Goal: Task Accomplishment & Management: Complete application form

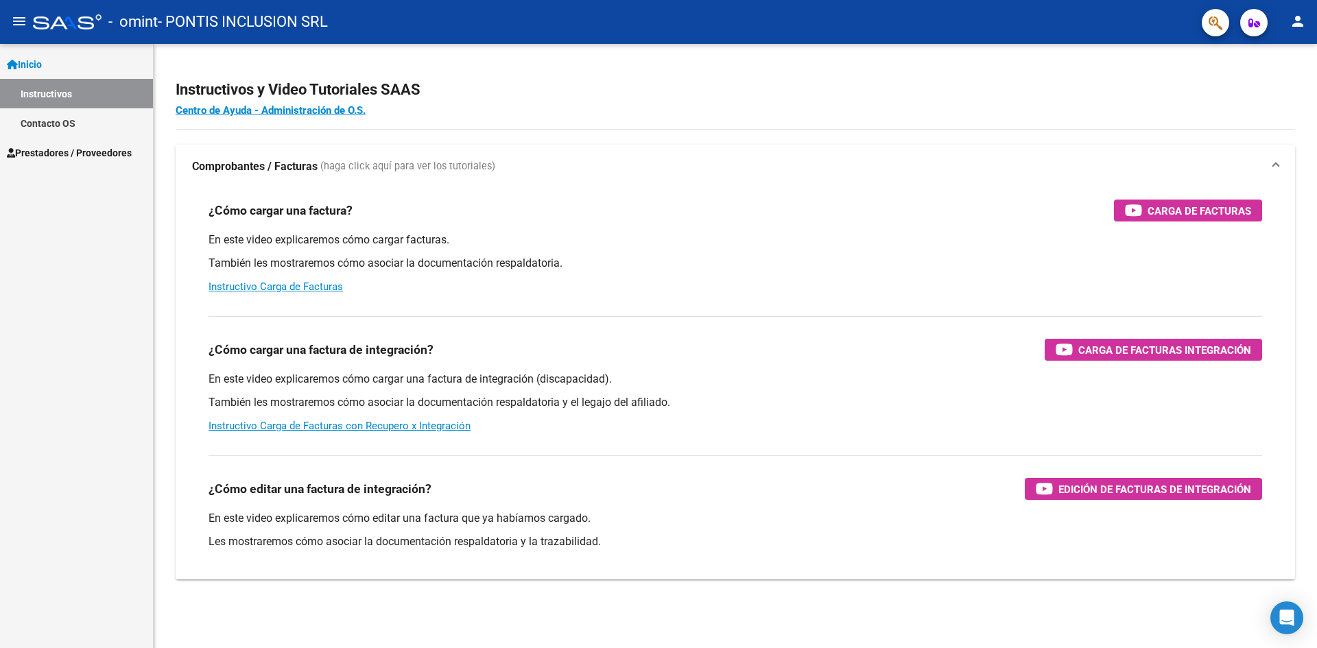
click at [86, 153] on span "Prestadores / Proveedores" at bounding box center [69, 152] width 125 height 15
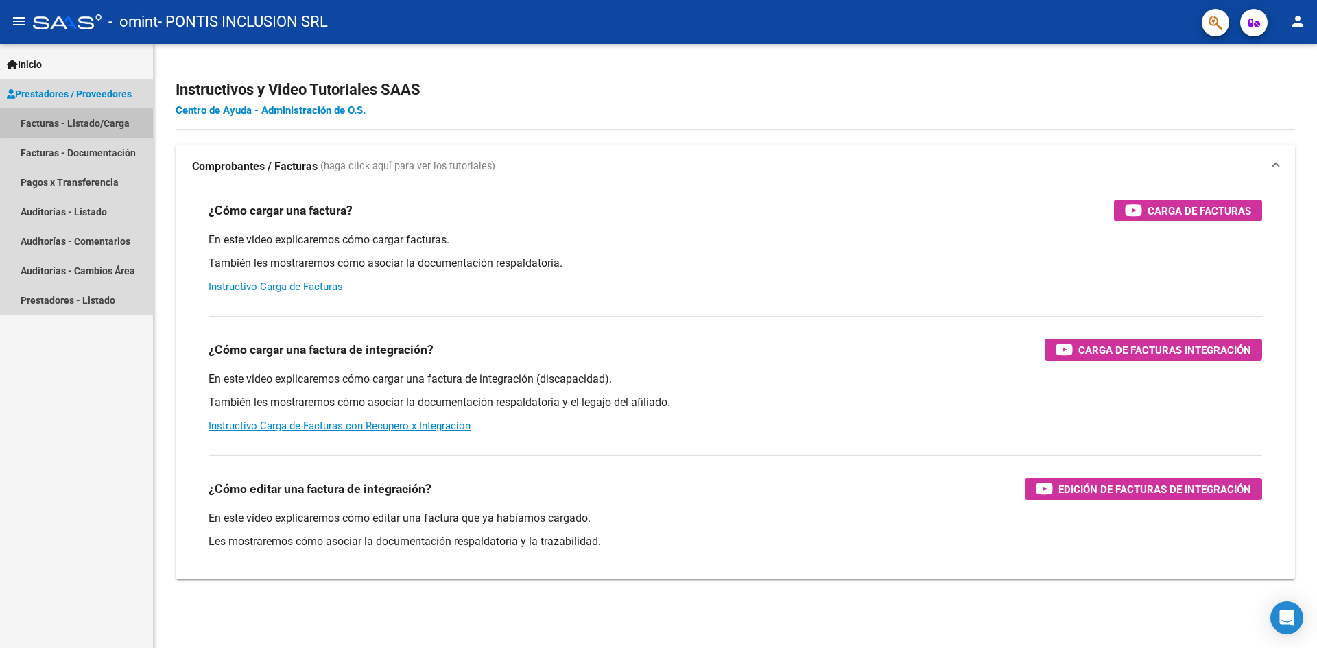
click at [106, 121] on link "Facturas - Listado/Carga" at bounding box center [76, 122] width 153 height 29
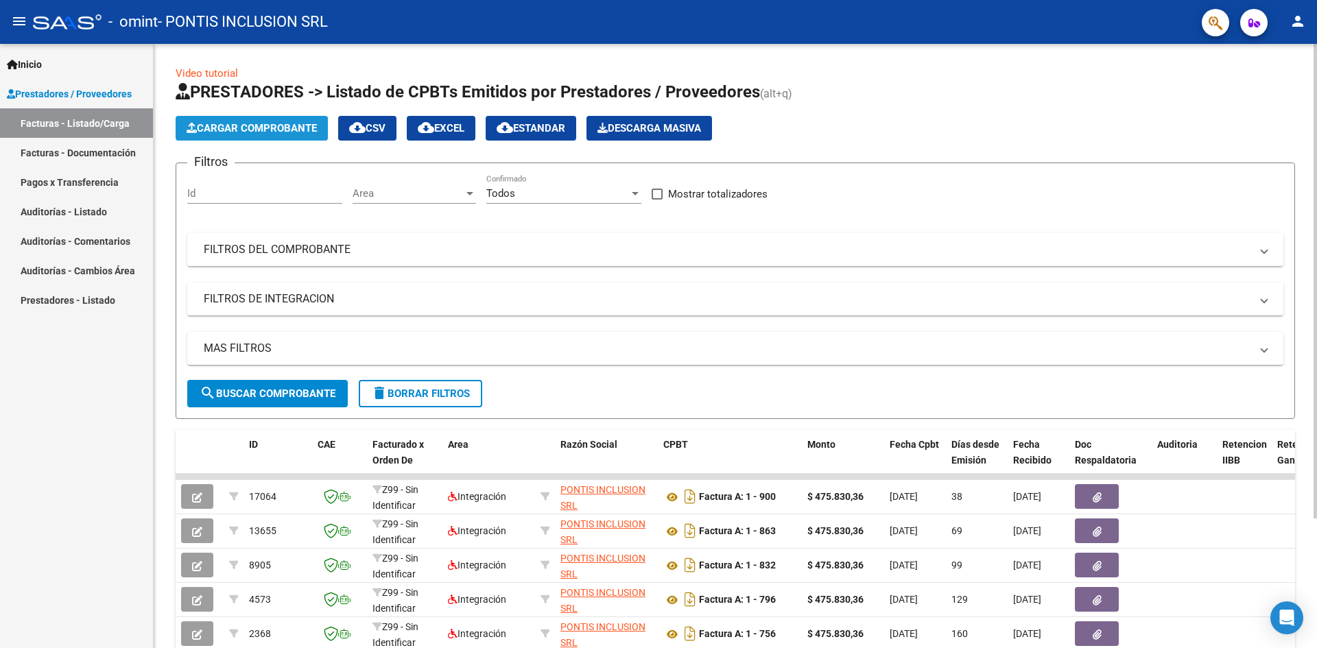
click at [258, 137] on button "Cargar Comprobante" at bounding box center [252, 128] width 152 height 25
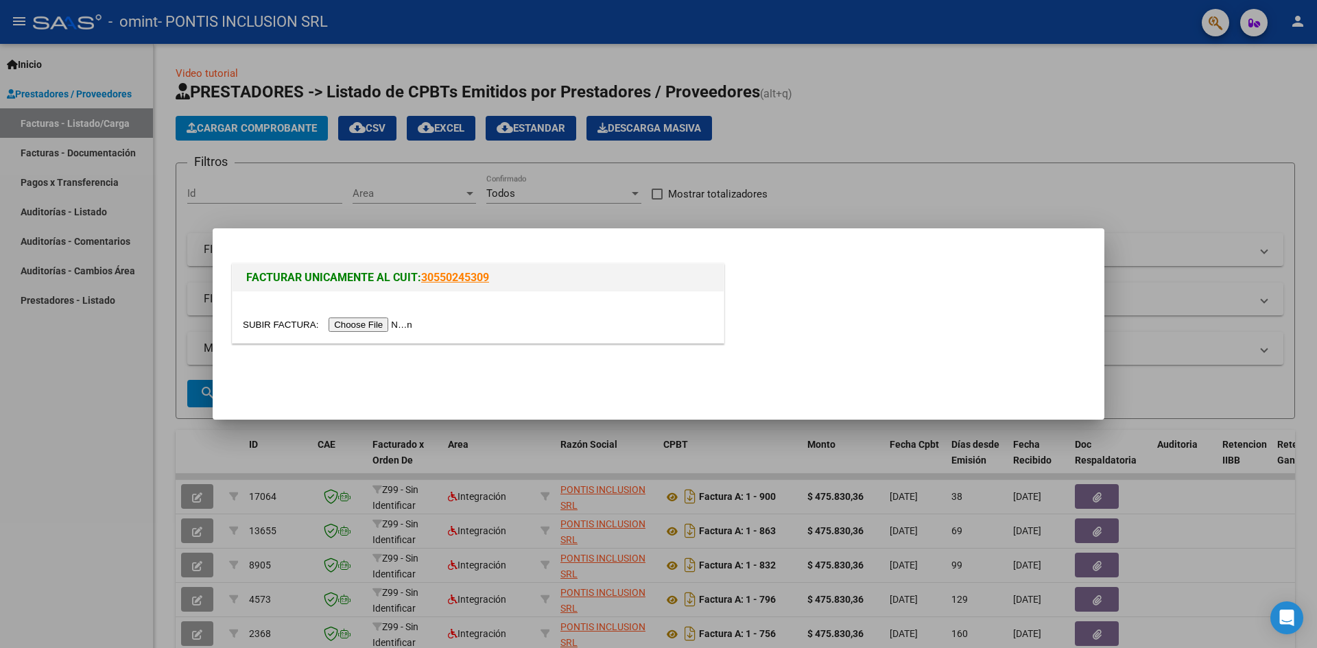
click at [354, 325] on input "file" at bounding box center [330, 325] width 174 height 14
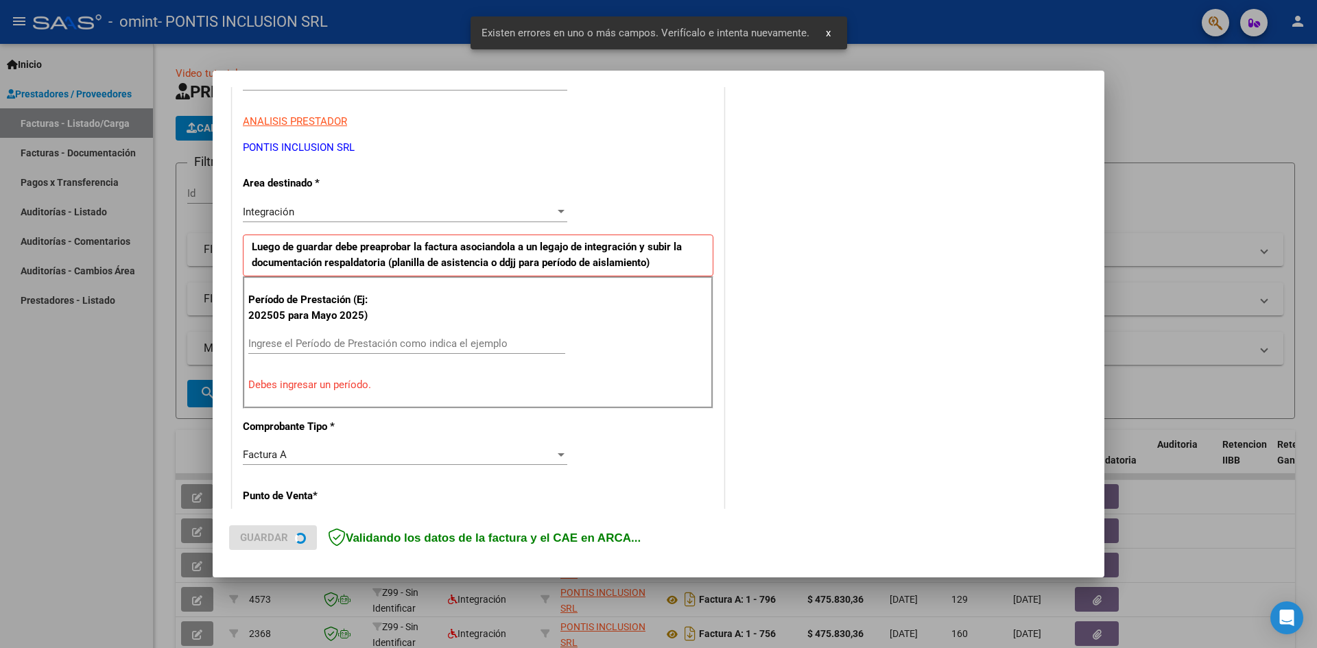
scroll to position [241, 0]
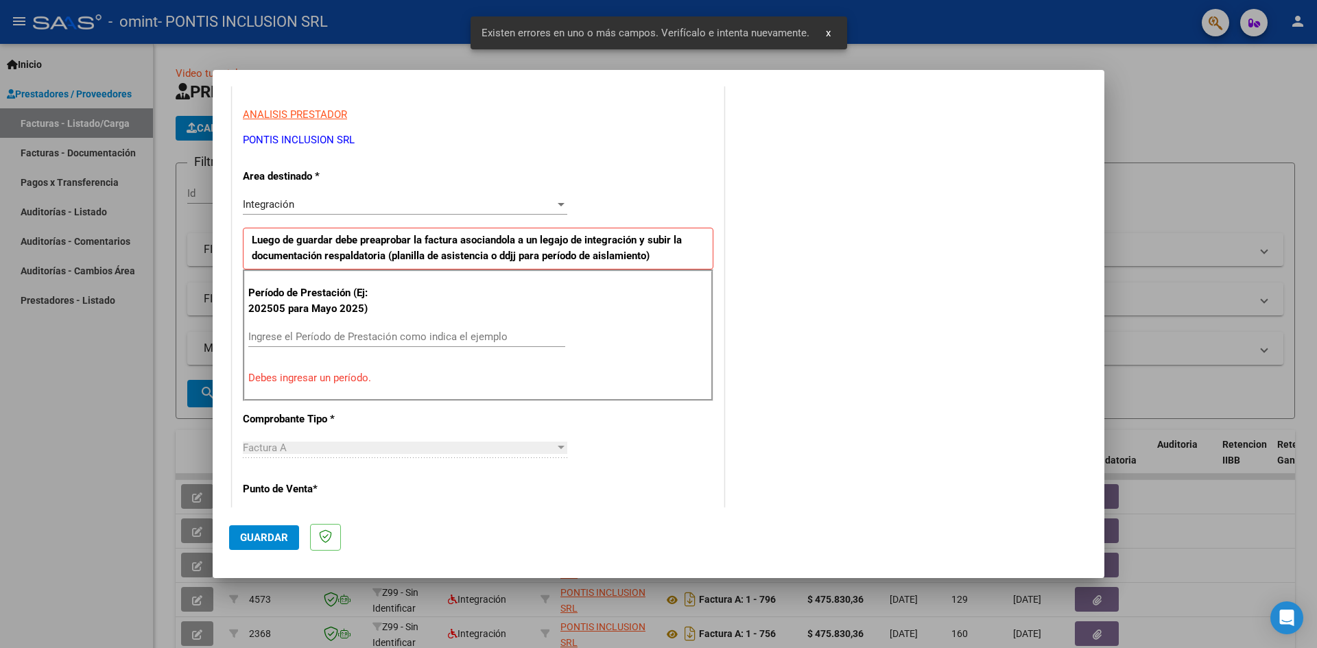
click at [319, 340] on input "Ingrese el Período de Prestación como indica el ejemplo" at bounding box center [406, 337] width 317 height 12
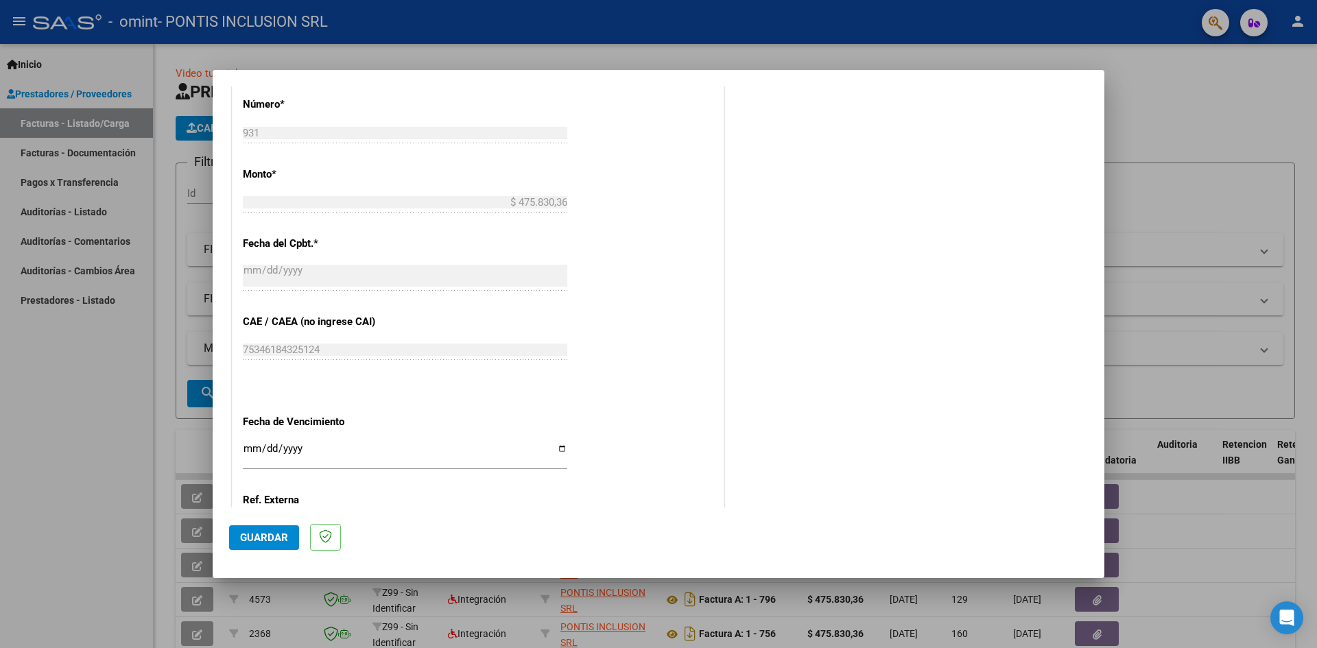
scroll to position [786, 0]
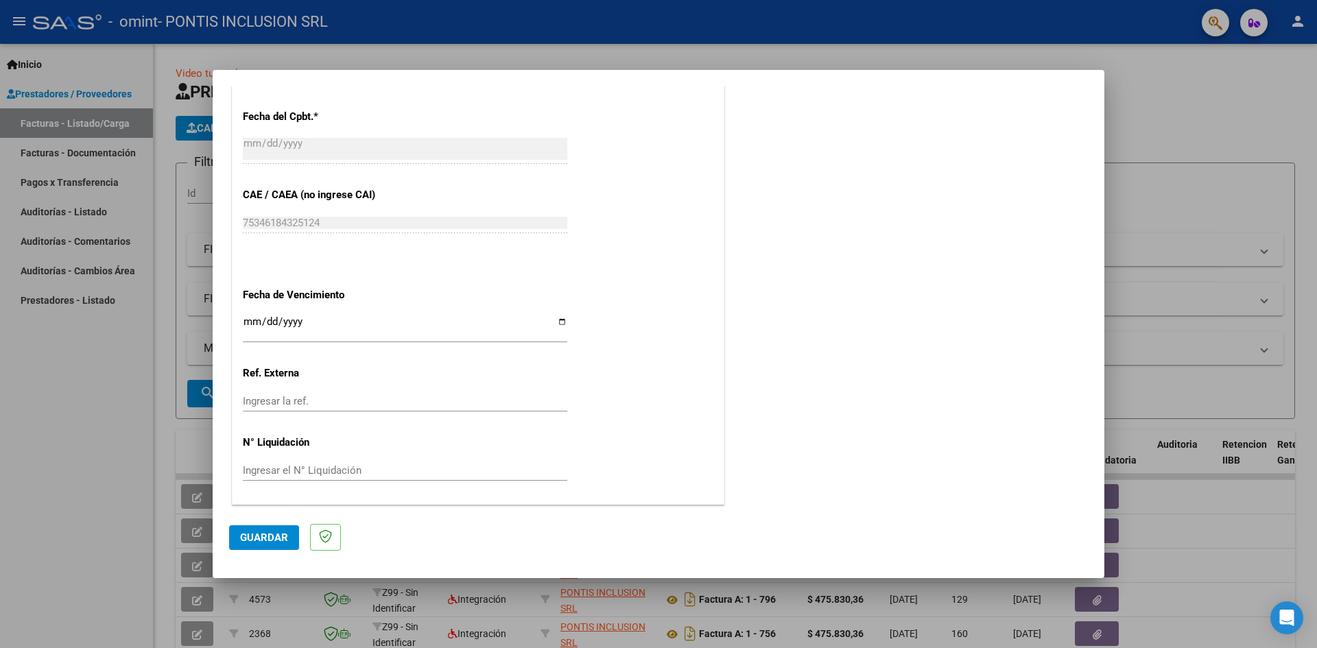
type input "202508"
click at [265, 530] on button "Guardar" at bounding box center [264, 537] width 70 height 25
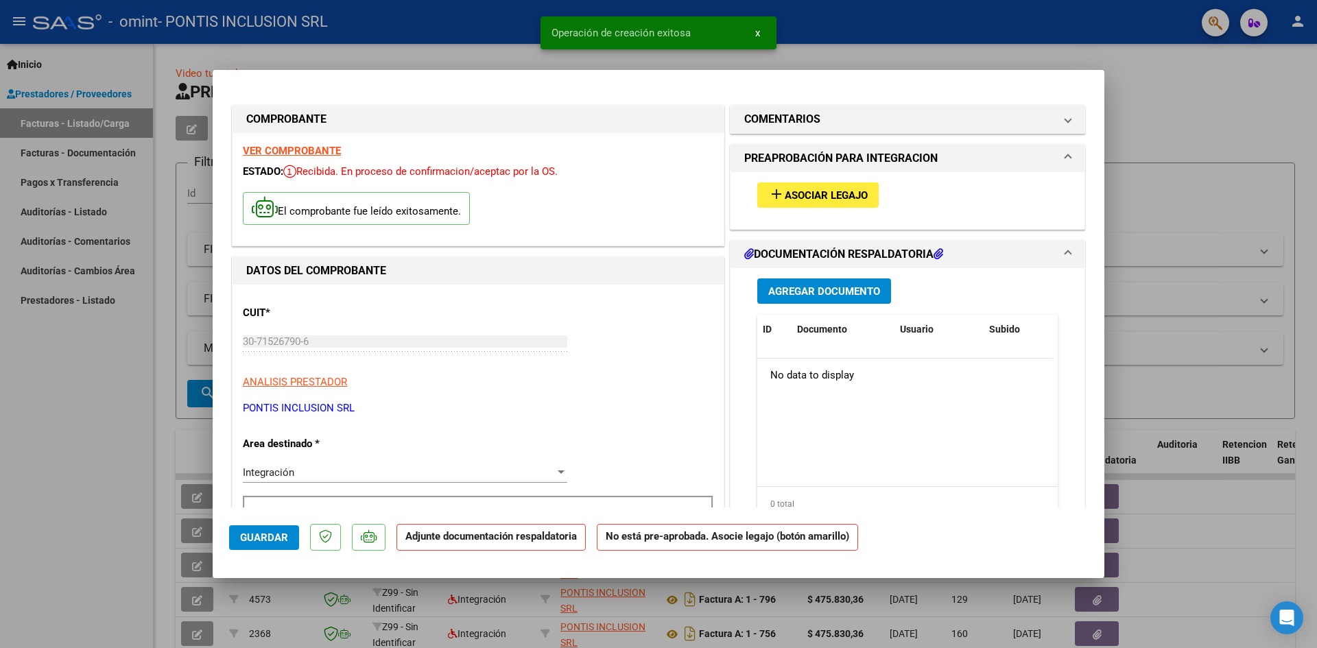
click at [788, 194] on span "Asociar Legajo" at bounding box center [826, 195] width 83 height 12
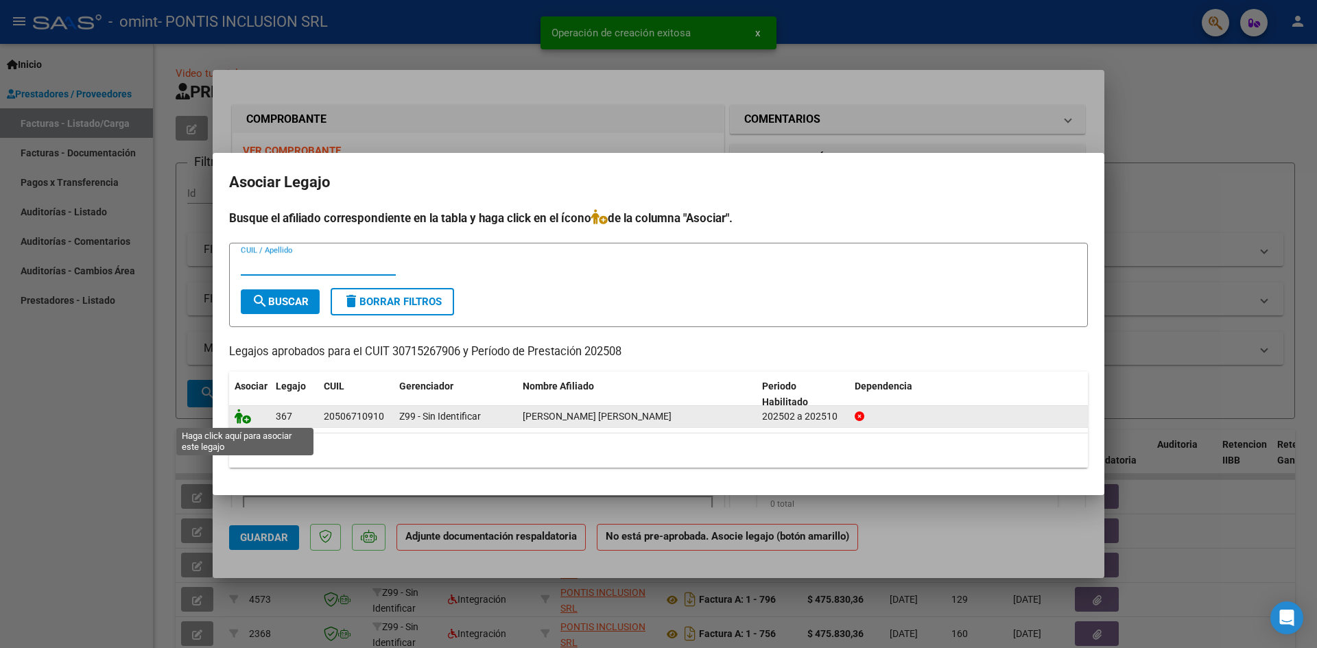
click at [242, 420] on icon at bounding box center [243, 416] width 16 height 15
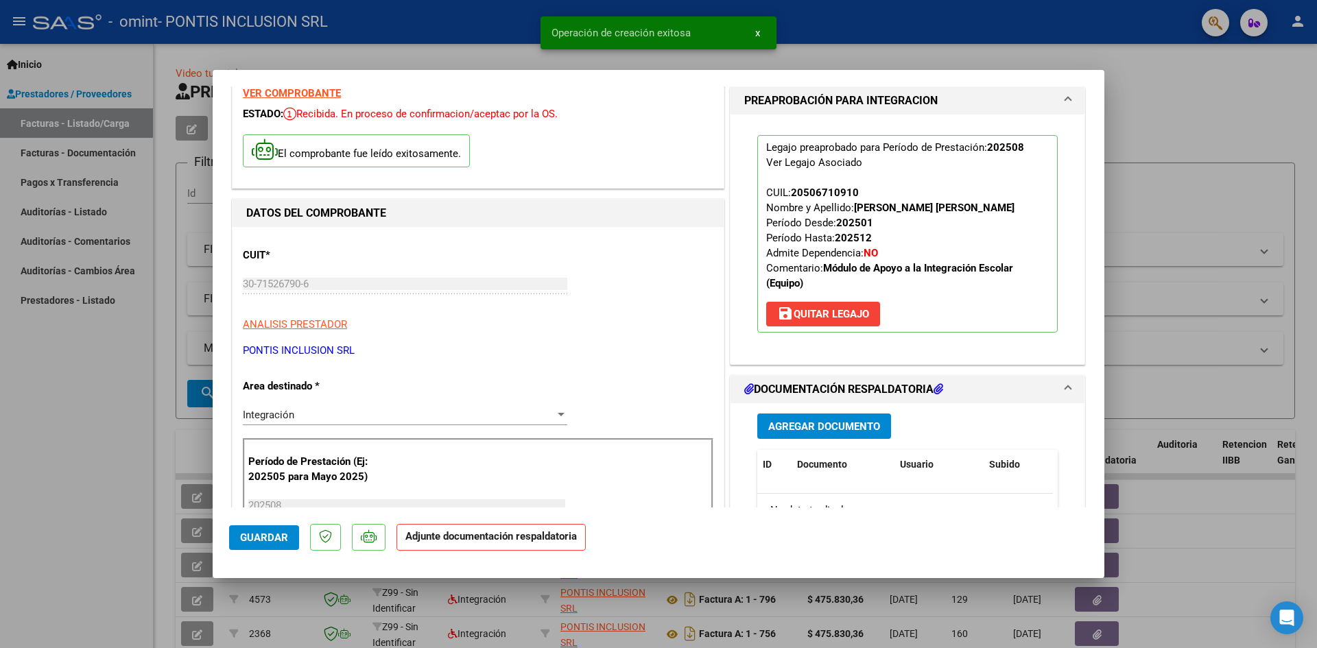
scroll to position [137, 0]
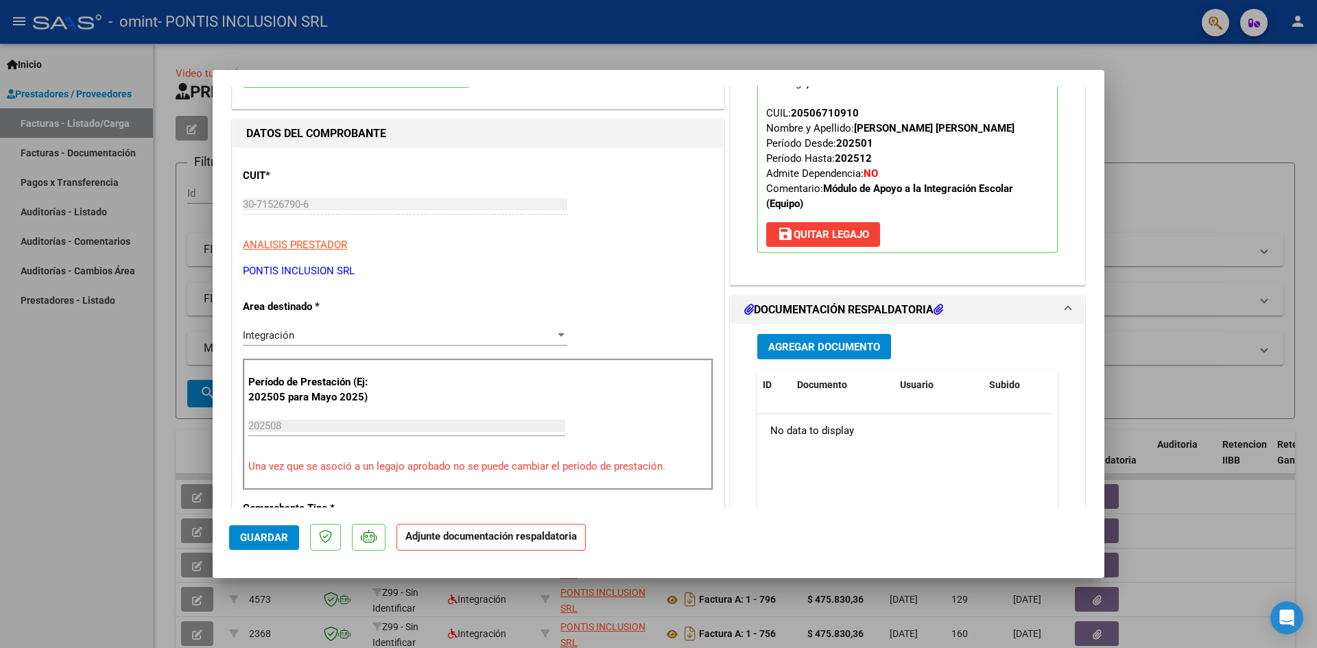
click at [819, 351] on span "Agregar Documento" at bounding box center [824, 347] width 112 height 12
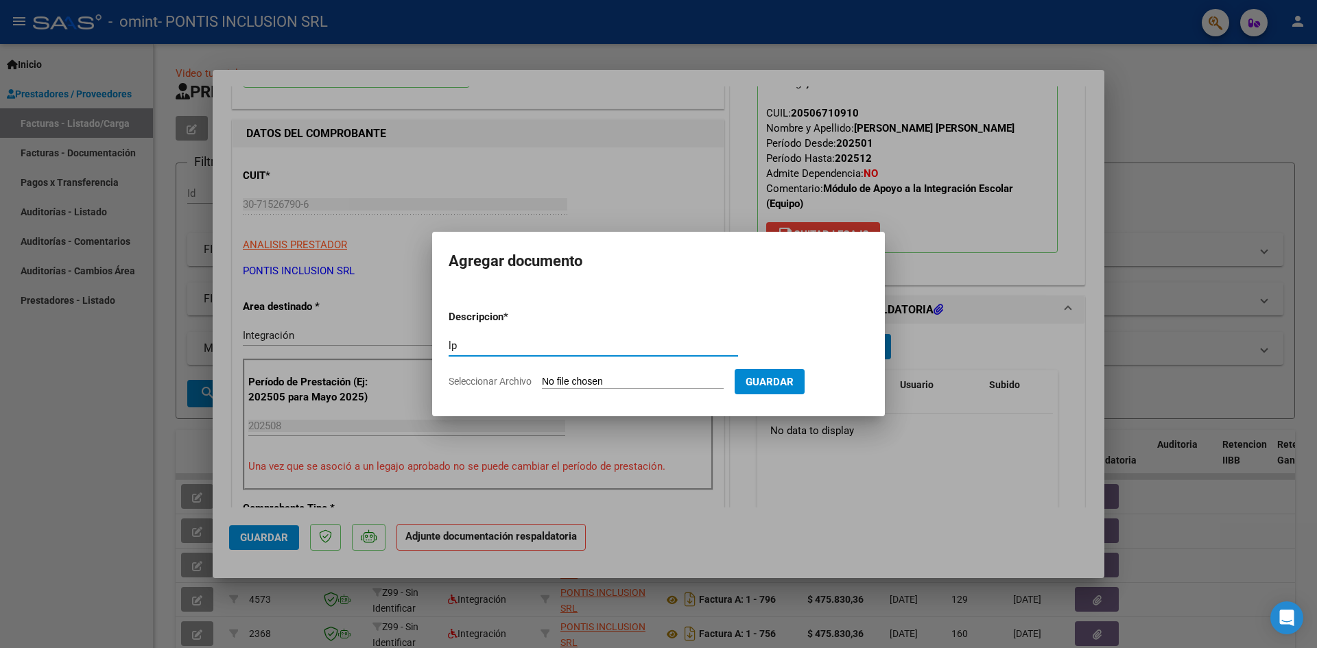
type input "l"
type input "planlla"
click at [686, 382] on input "Seleccionar Archivo" at bounding box center [633, 382] width 182 height 13
type input "C:\fakepath\2025-08 Planilla de Asistencia INTRA AULICA PANDULLO PICOLLO Dimas …"
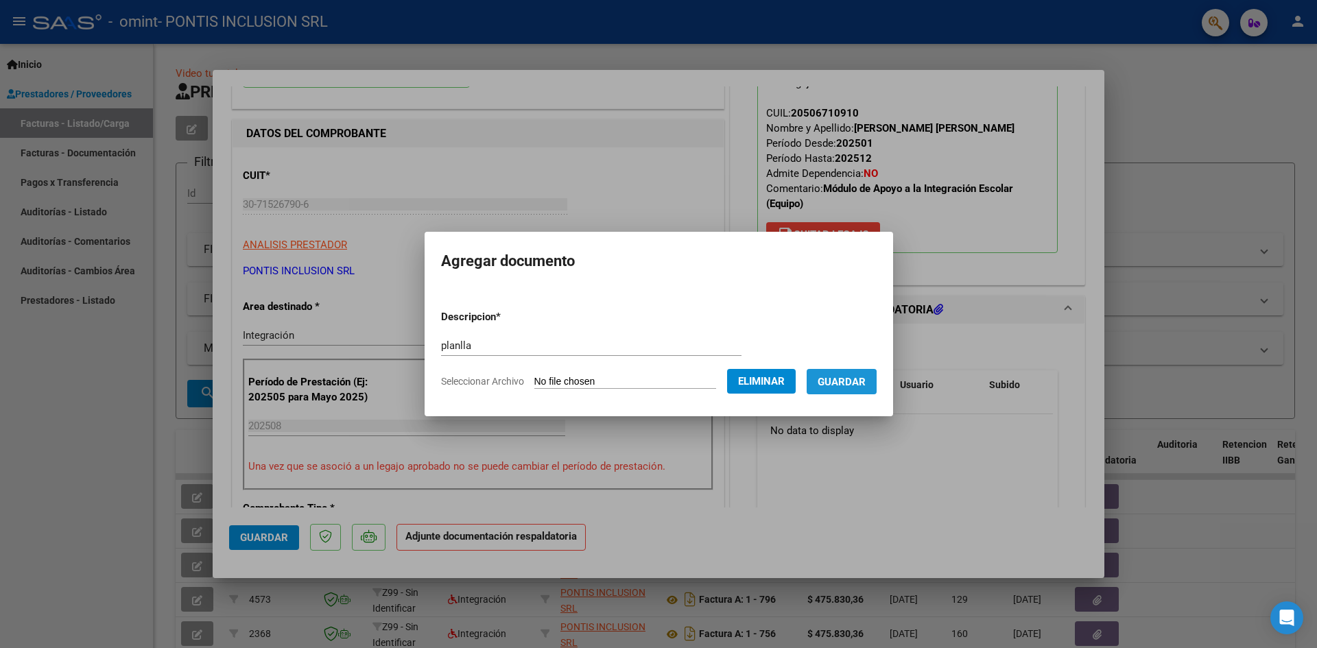
click at [833, 388] on button "Guardar" at bounding box center [842, 381] width 70 height 25
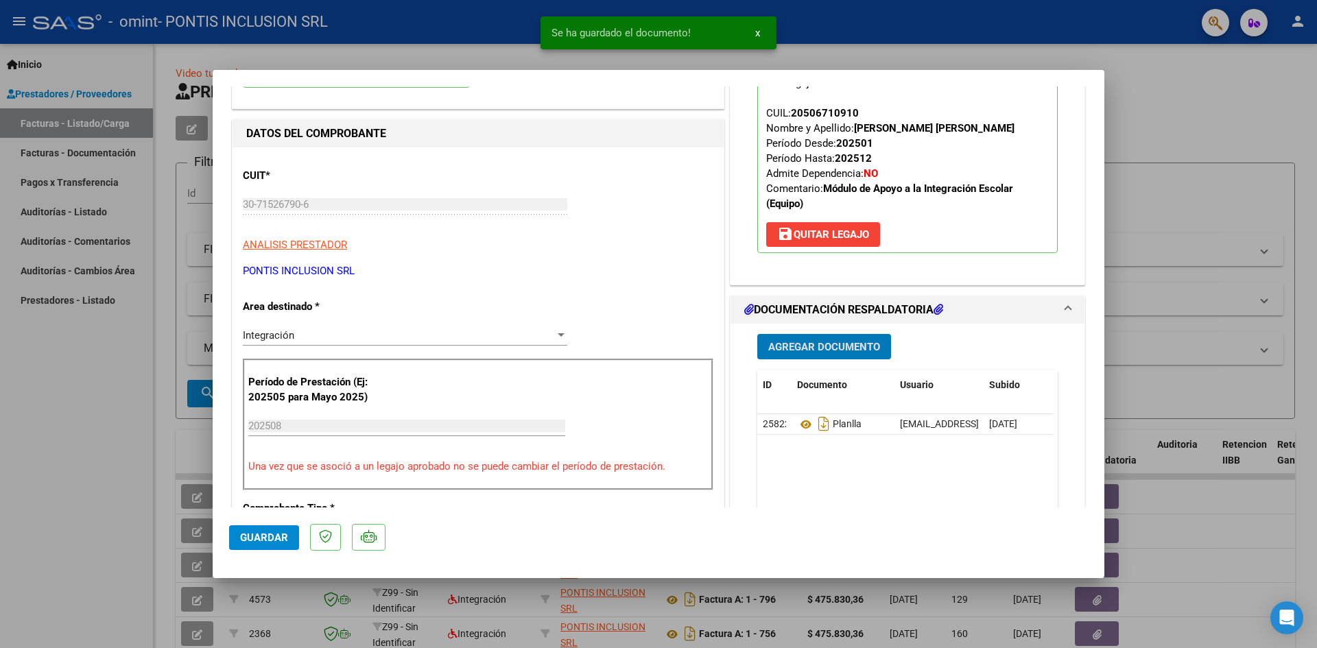
click at [824, 344] on span "Agregar Documento" at bounding box center [824, 347] width 112 height 12
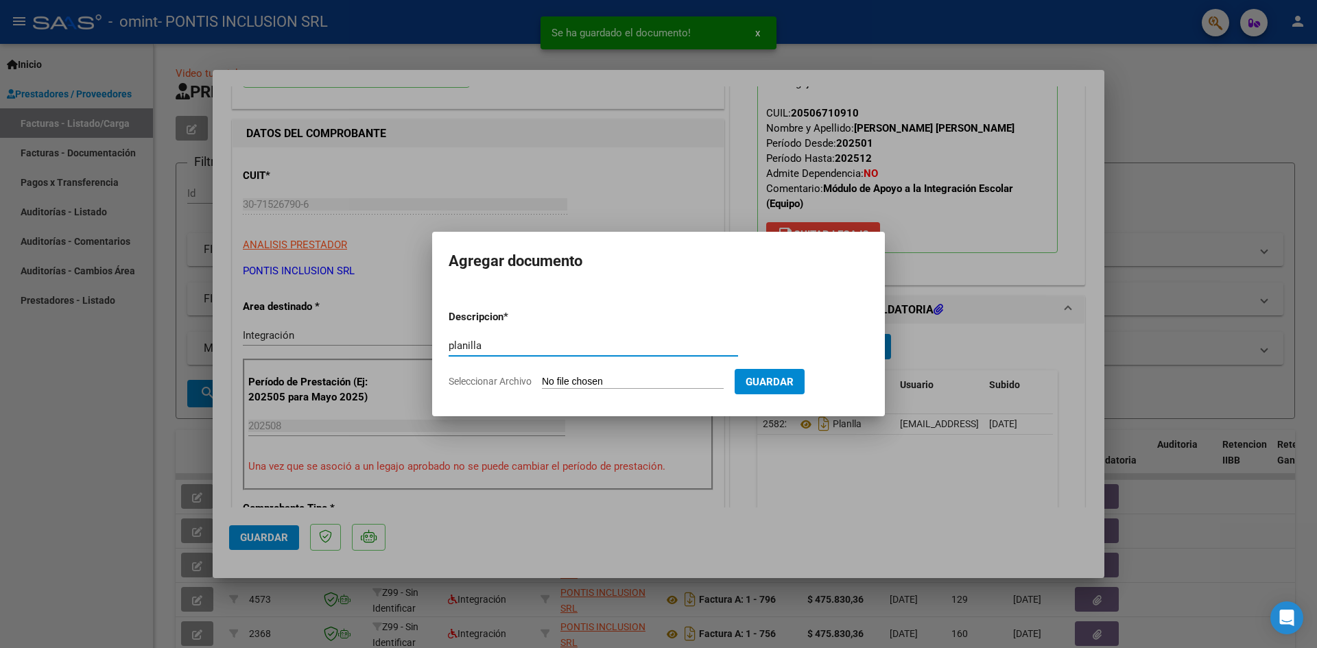
type input "planilla"
click at [606, 373] on form "Descripcion * planilla Escriba aquí una descripcion Seleccionar Archivo Guardar" at bounding box center [659, 349] width 420 height 100
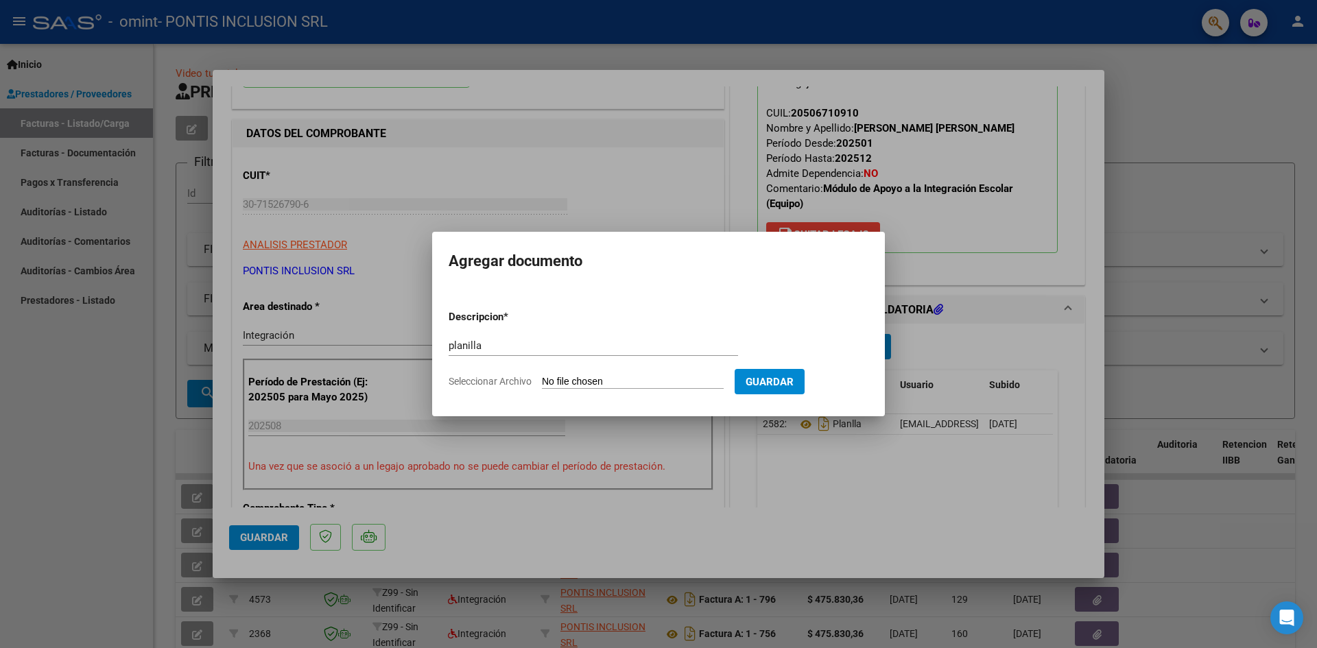
click at [564, 377] on input "Seleccionar Archivo" at bounding box center [633, 382] width 182 height 13
type input "C:\fakepath\2025-08 planilla-asistencia-integracion-escolar extra-aulica PANDUL…"
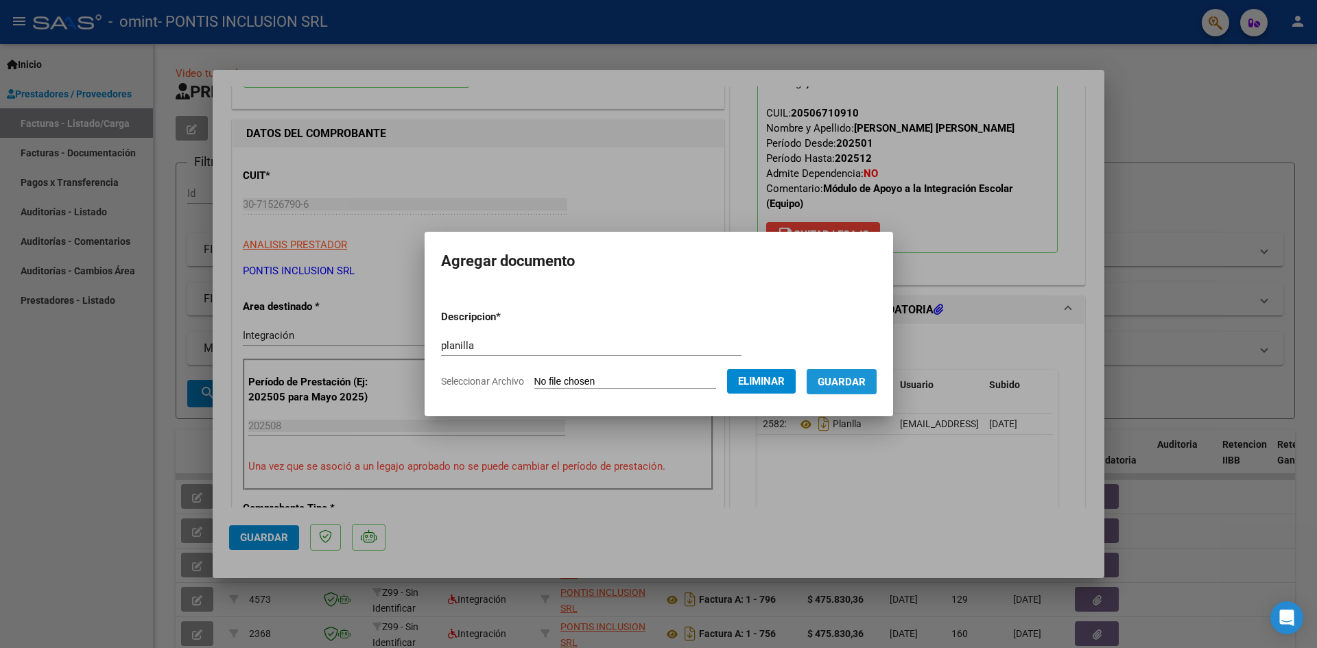
click at [832, 383] on span "Guardar" at bounding box center [842, 382] width 48 height 12
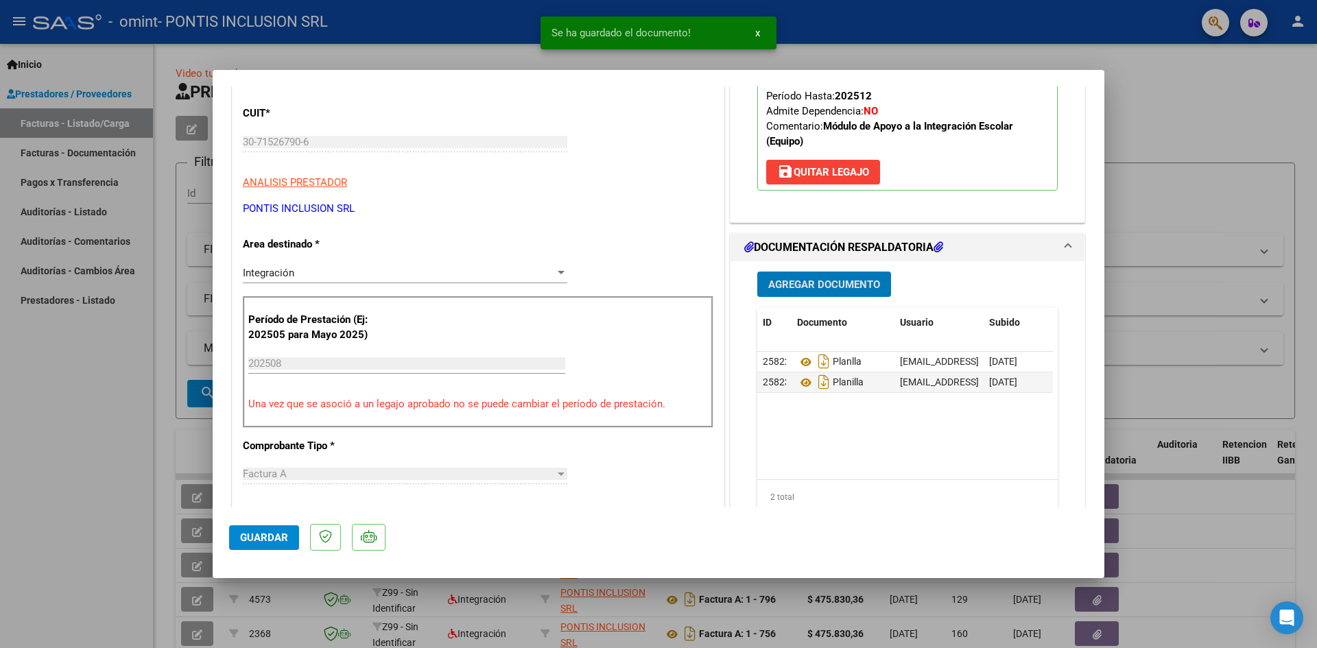
scroll to position [343, 0]
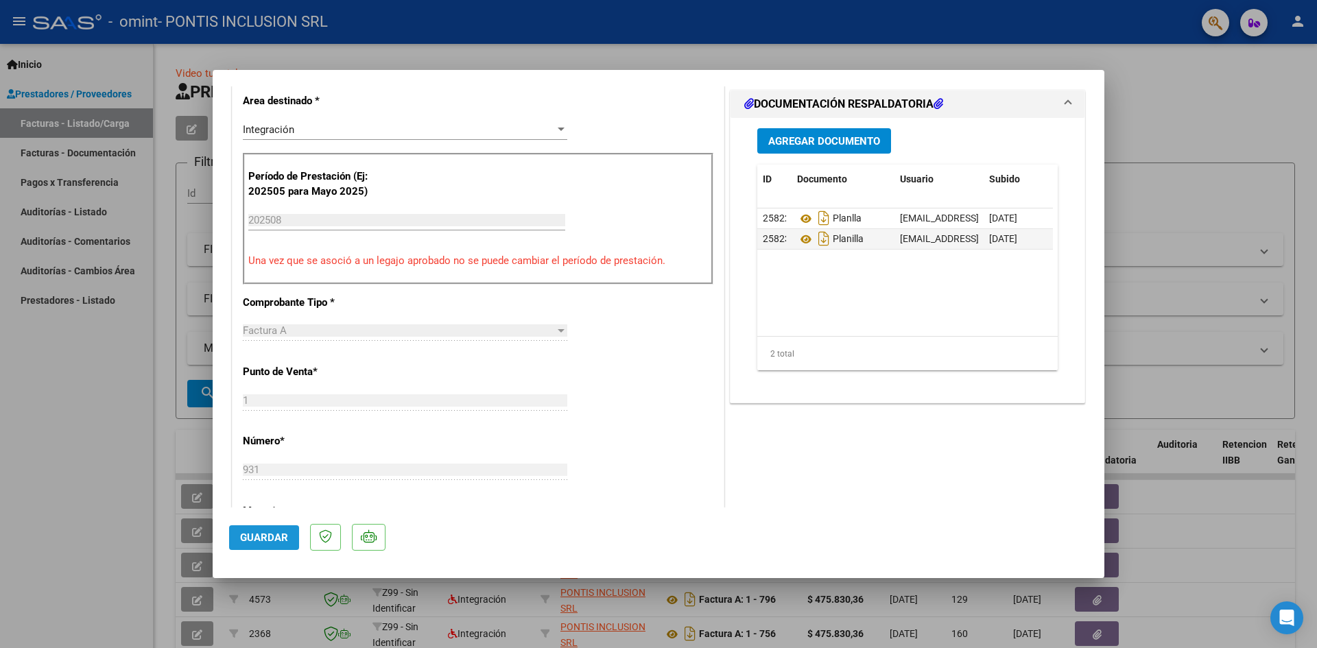
click at [268, 534] on span "Guardar" at bounding box center [264, 538] width 48 height 12
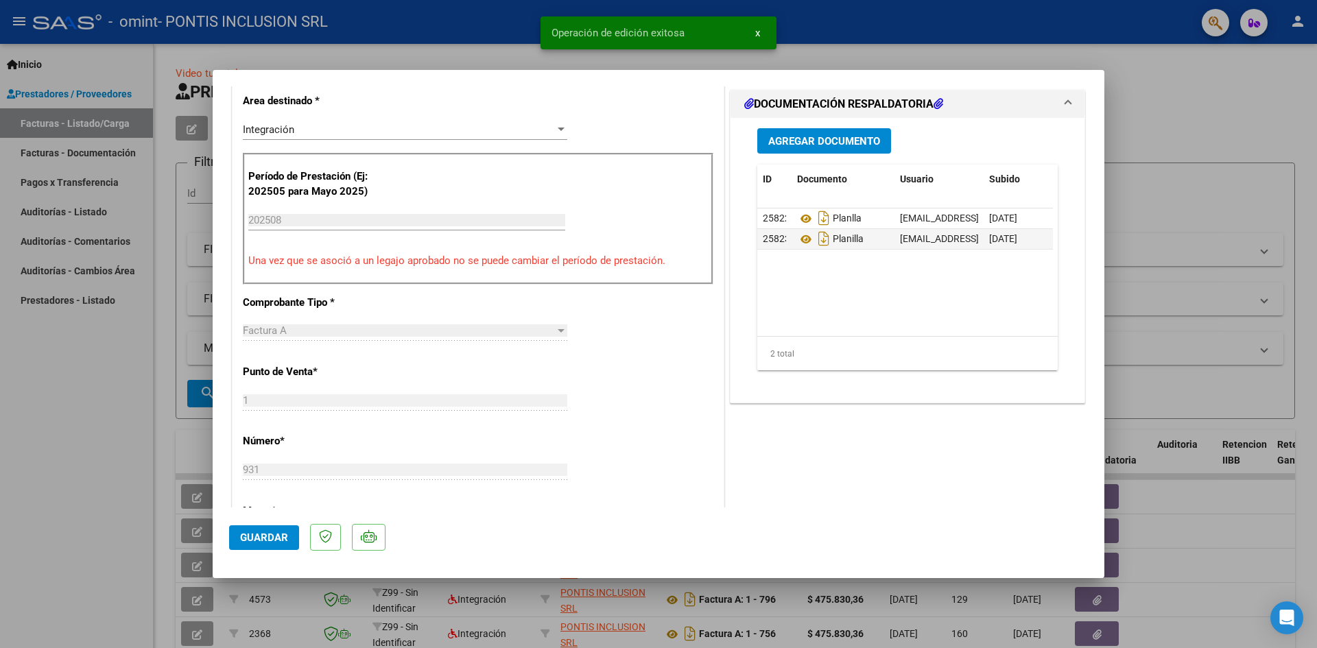
click at [79, 454] on div at bounding box center [658, 324] width 1317 height 648
type input "$ 0,00"
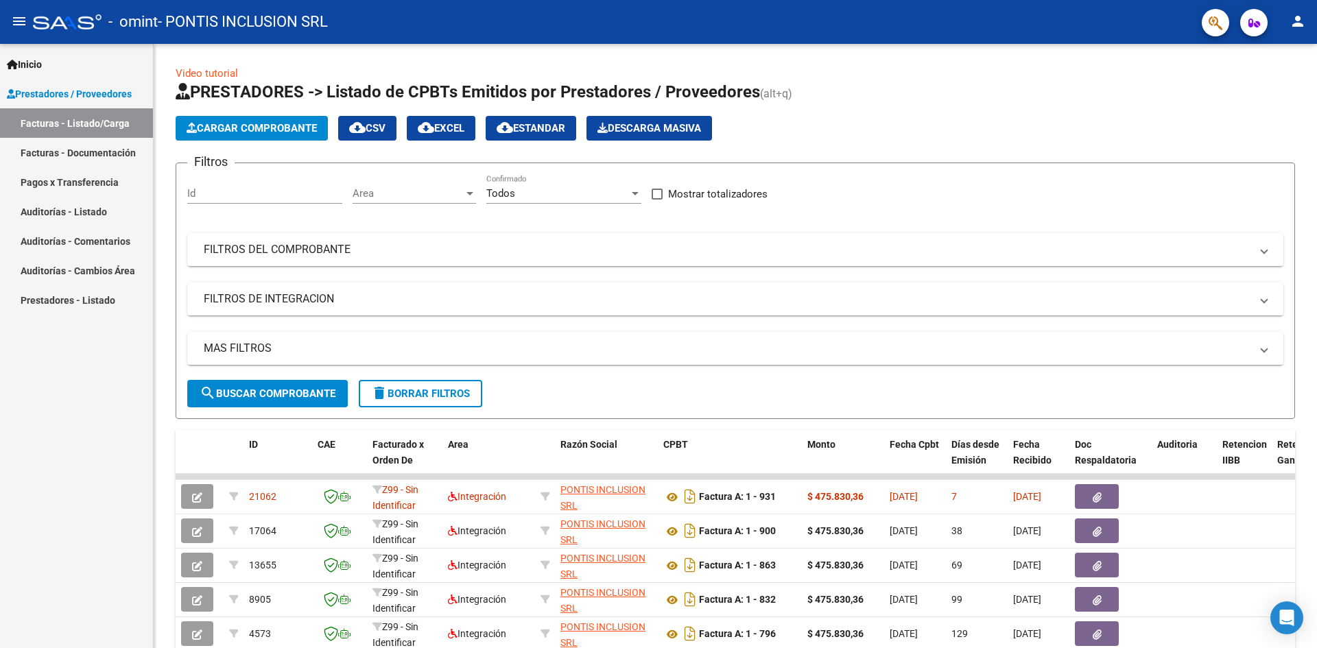
click at [1303, 27] on mat-icon "person" at bounding box center [1298, 21] width 16 height 16
click at [1278, 90] on button "exit_to_app Salir" at bounding box center [1270, 90] width 84 height 33
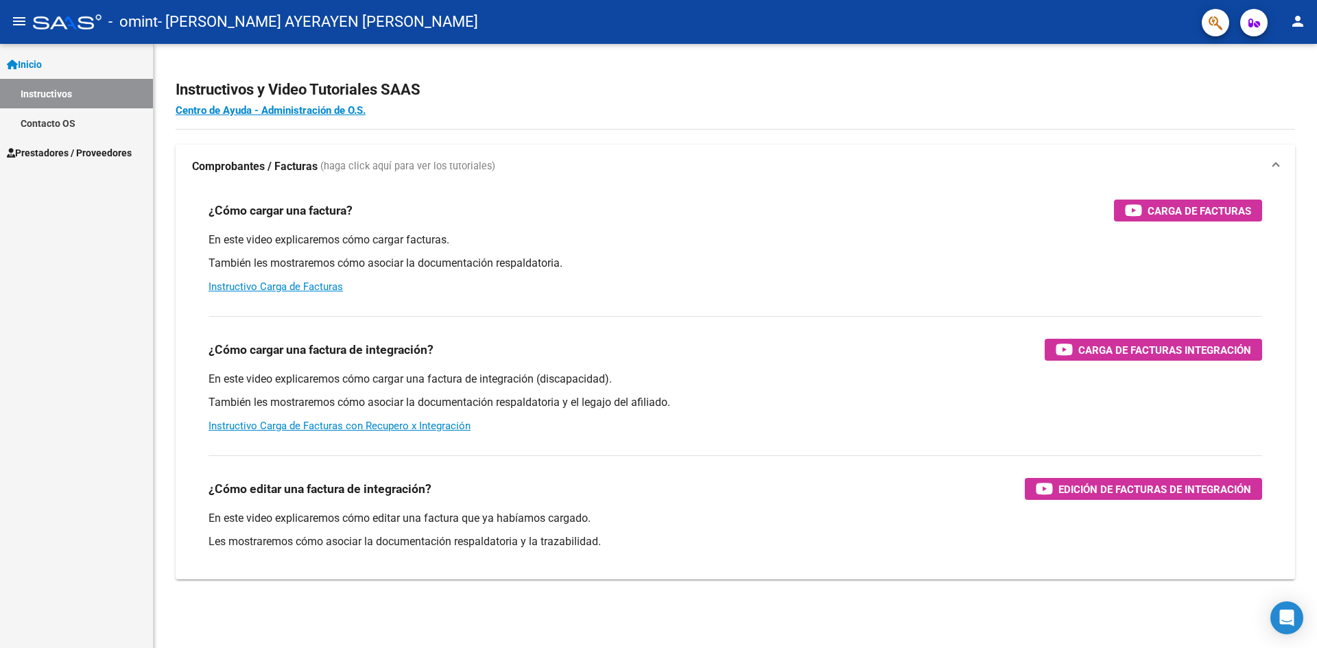
click at [63, 156] on span "Prestadores / Proveedores" at bounding box center [69, 152] width 125 height 15
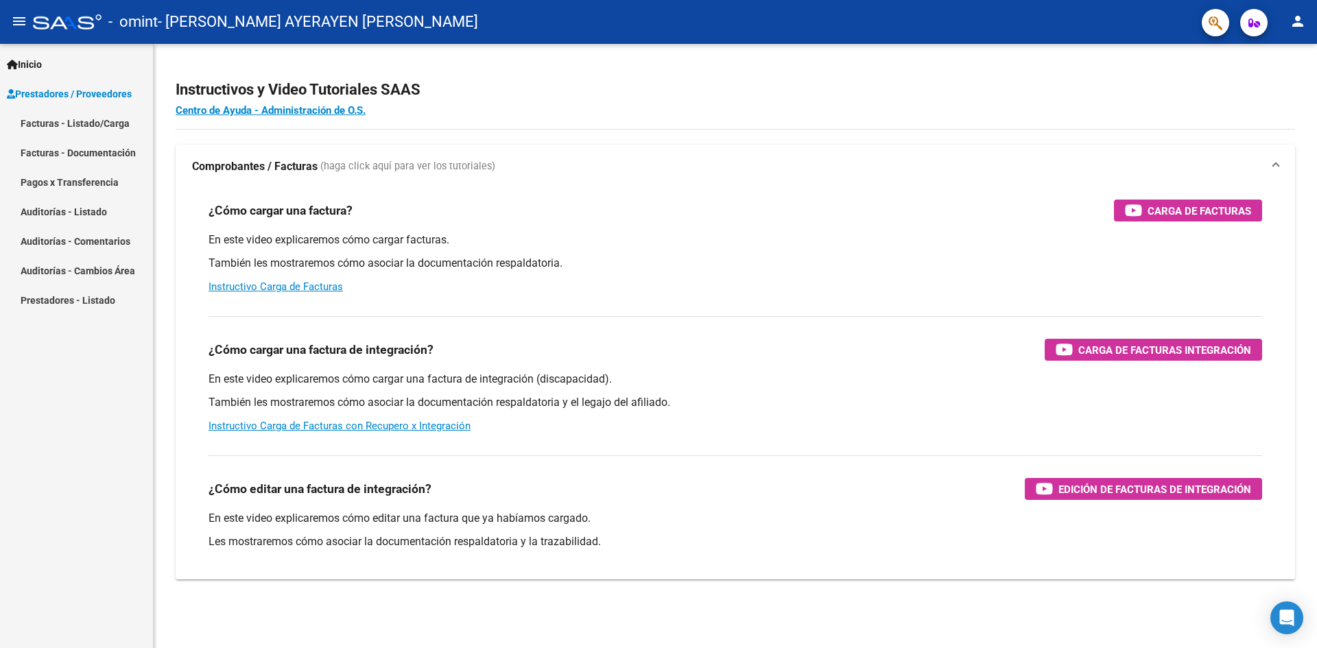
click at [105, 124] on link "Facturas - Listado/Carga" at bounding box center [76, 122] width 153 height 29
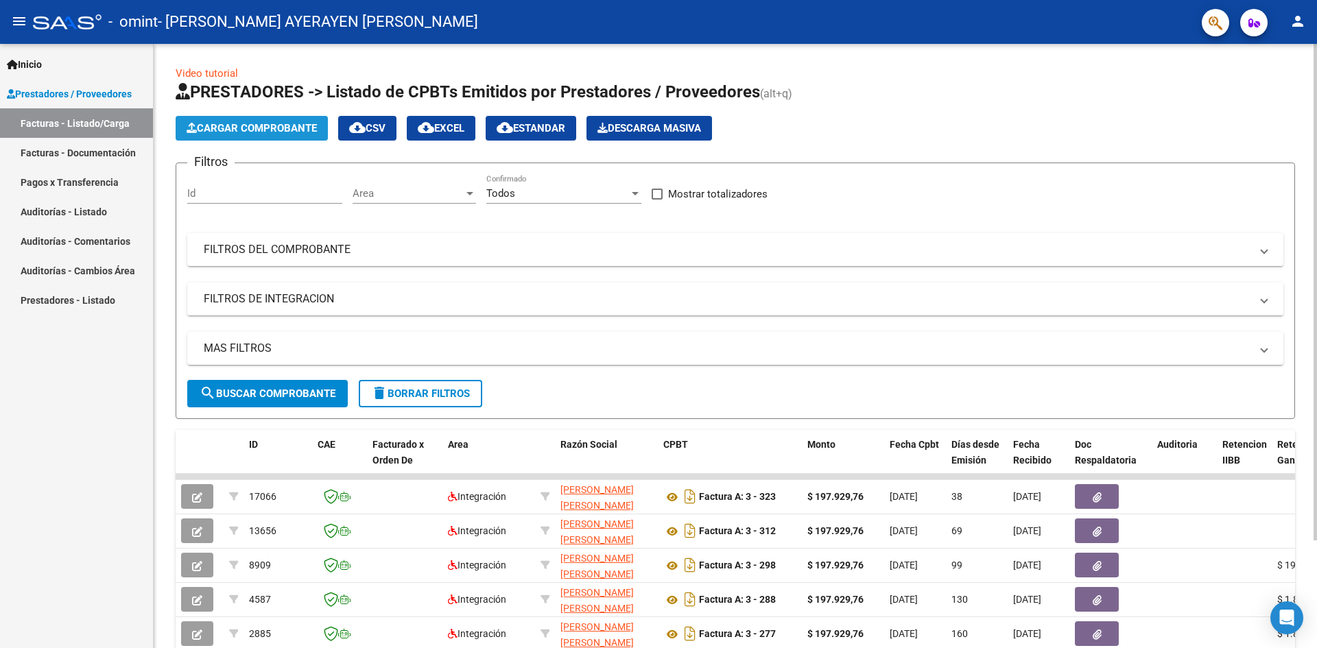
click at [240, 128] on span "Cargar Comprobante" at bounding box center [252, 128] width 130 height 12
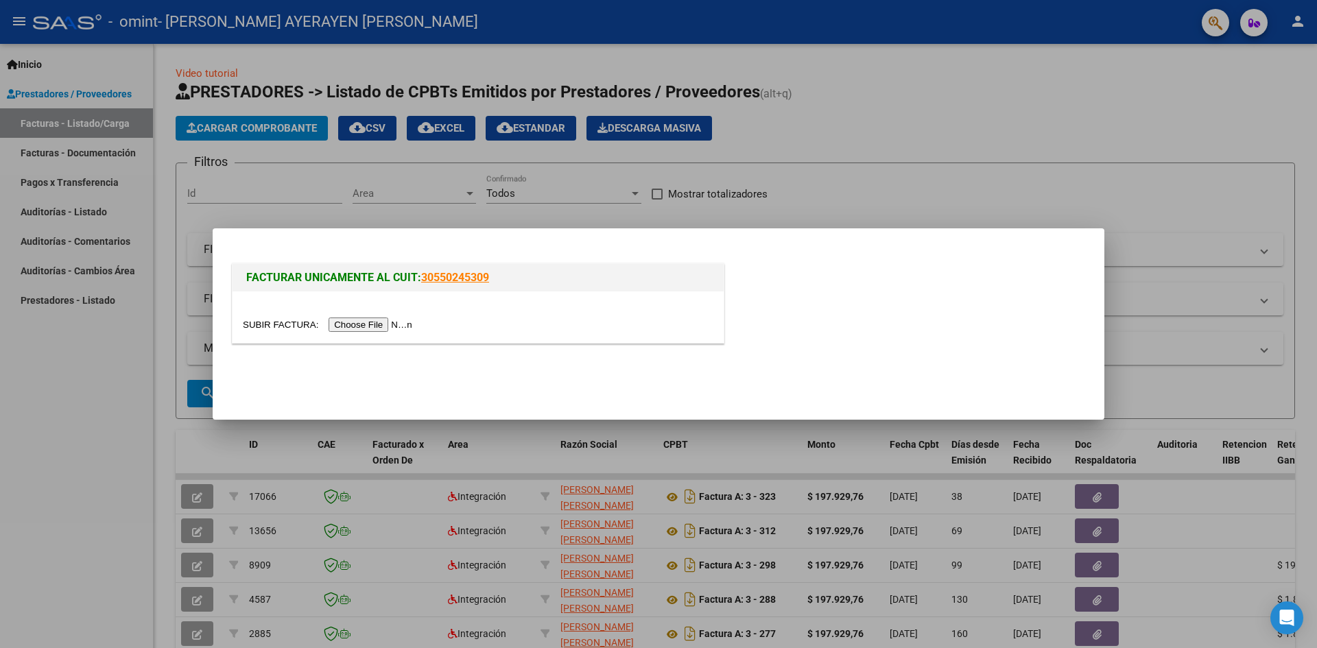
click at [362, 321] on input "file" at bounding box center [330, 325] width 174 height 14
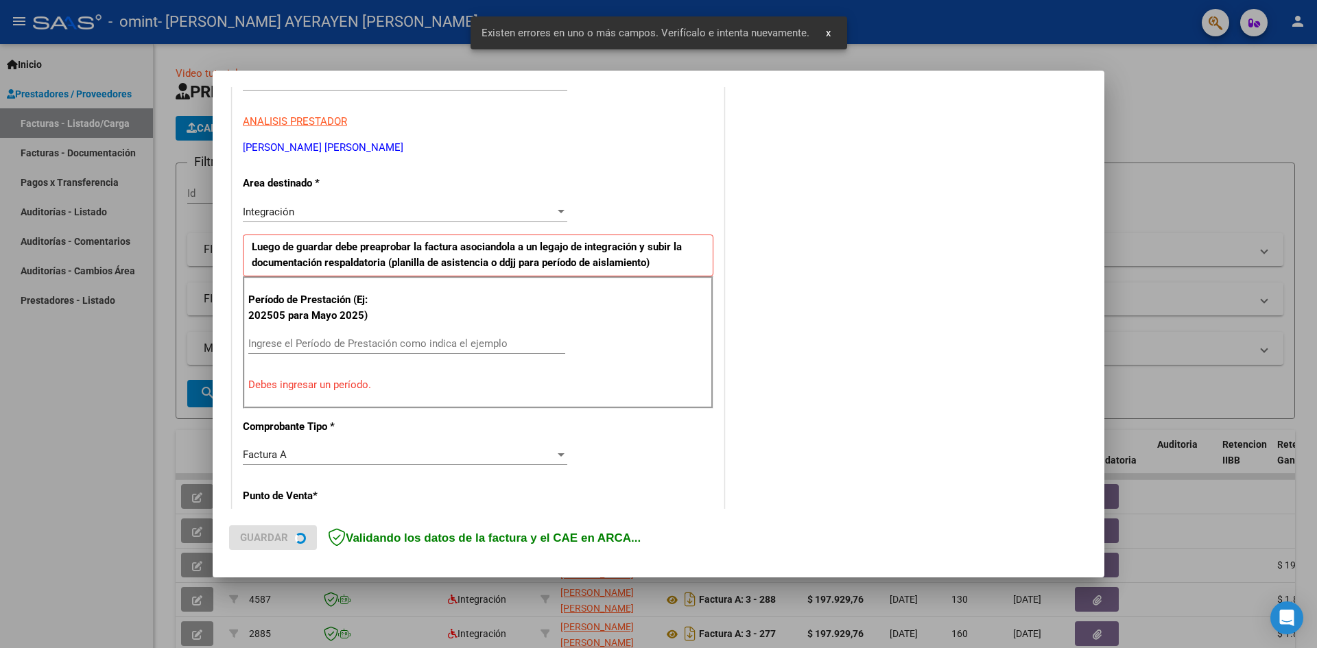
scroll to position [241, 0]
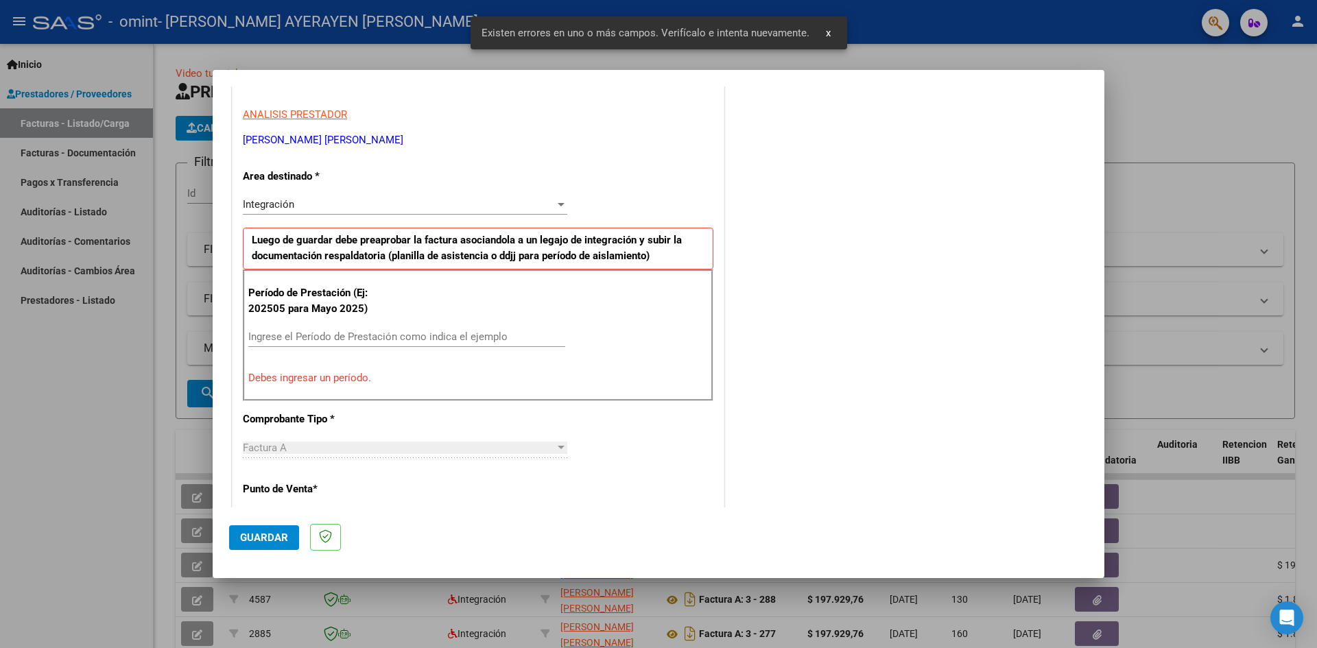
click at [351, 331] on input "Ingrese el Período de Prestación como indica el ejemplo" at bounding box center [406, 337] width 317 height 12
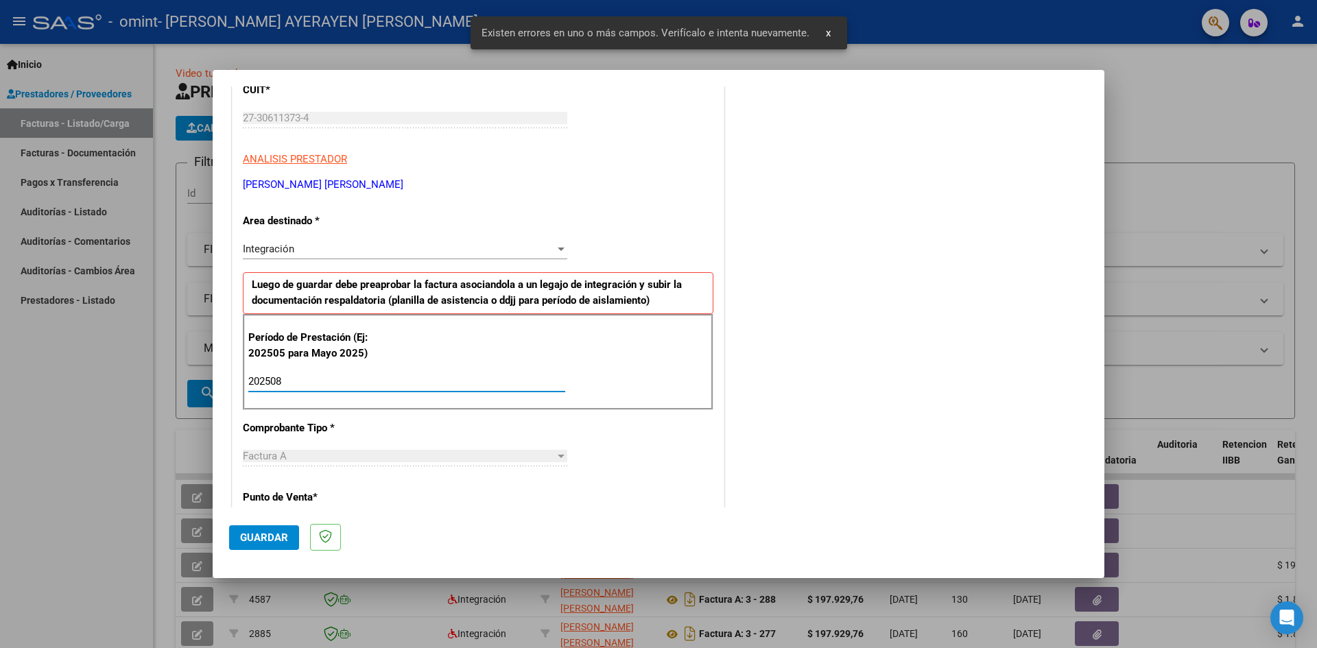
scroll to position [173, 0]
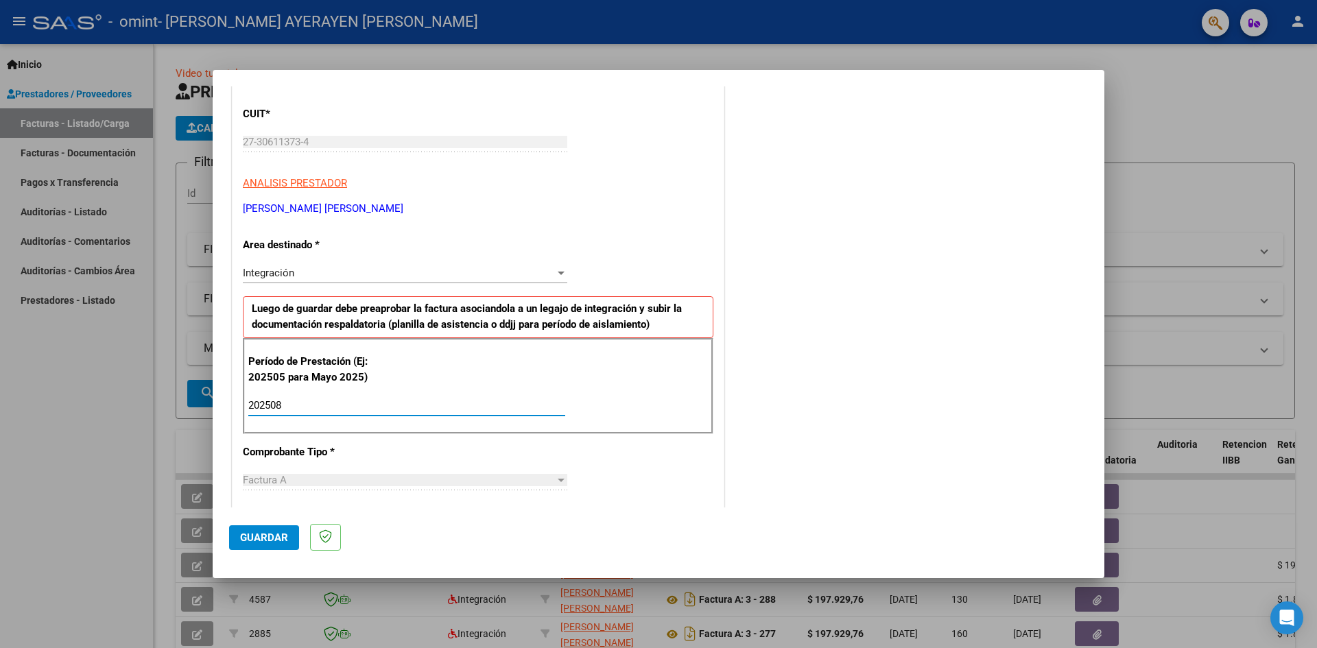
type input "202508"
click at [331, 273] on div "Integración" at bounding box center [399, 273] width 312 height 12
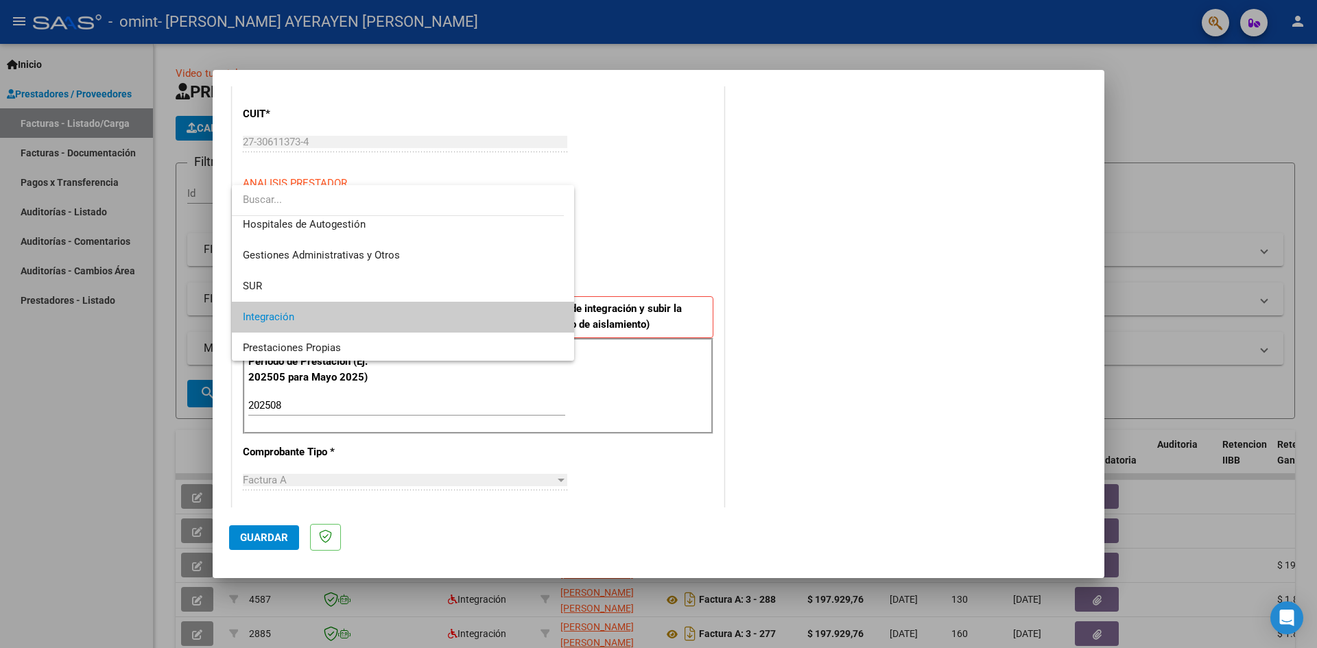
scroll to position [0, 0]
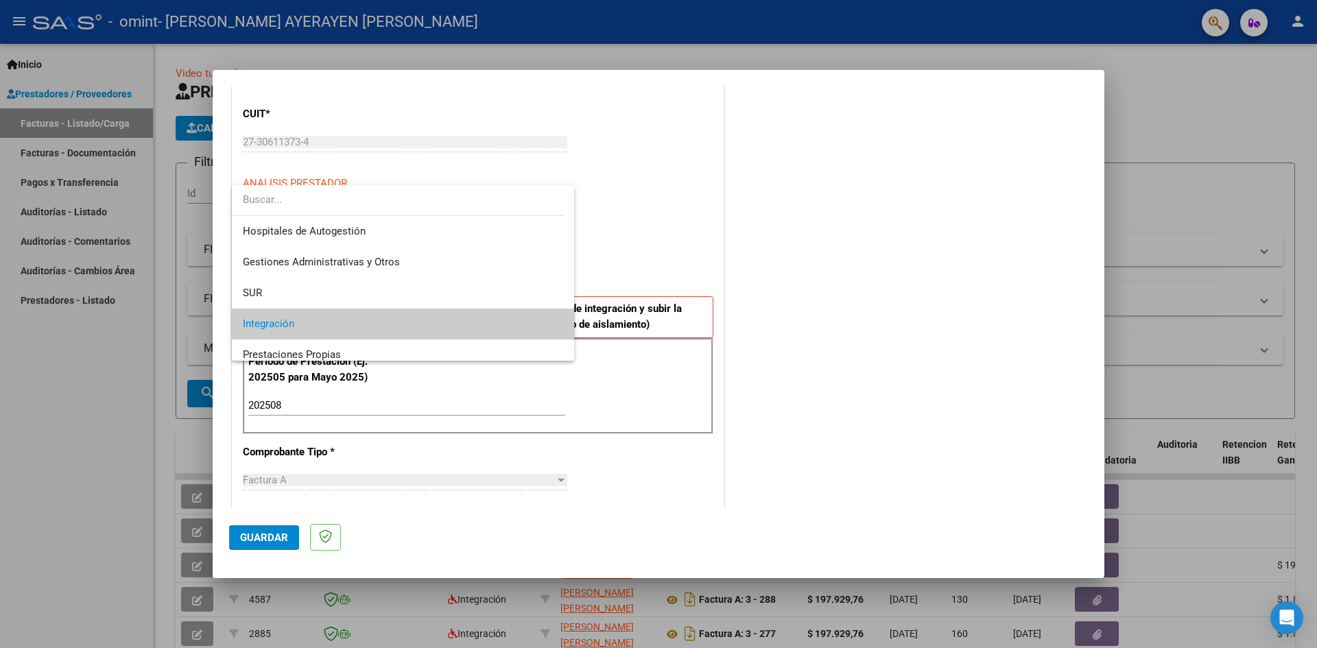
click at [683, 176] on div at bounding box center [658, 324] width 1317 height 648
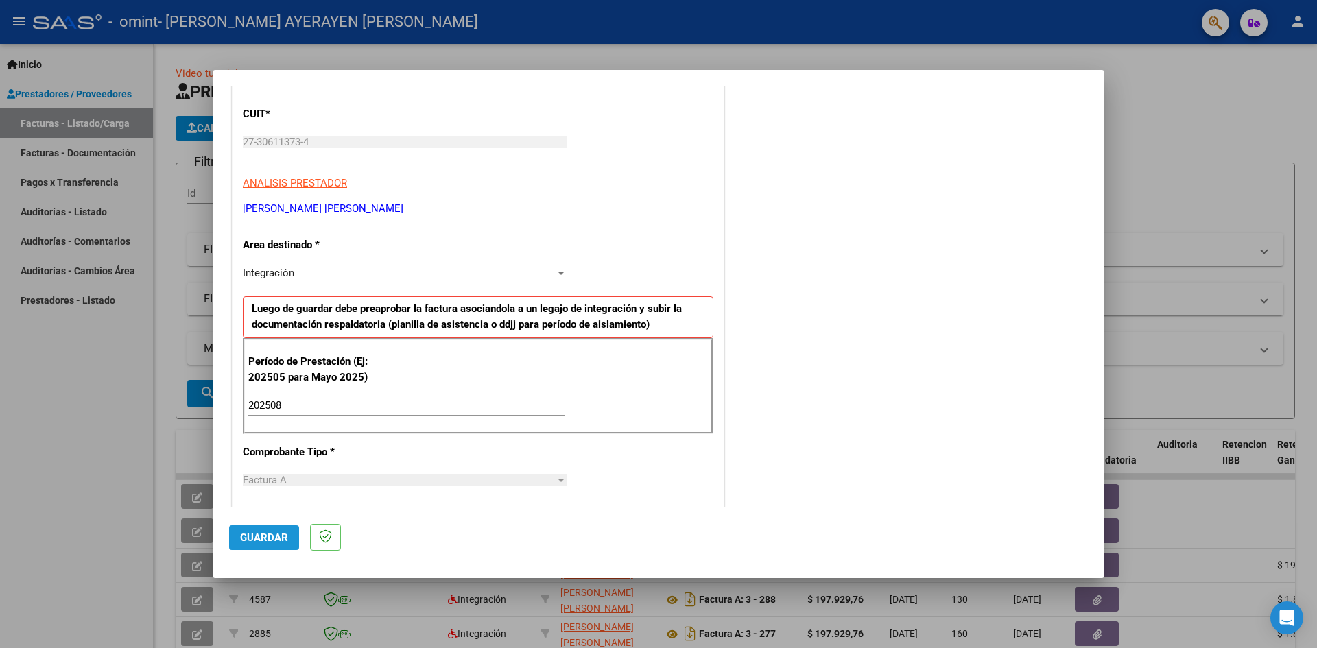
click at [265, 534] on span "Guardar" at bounding box center [264, 538] width 48 height 12
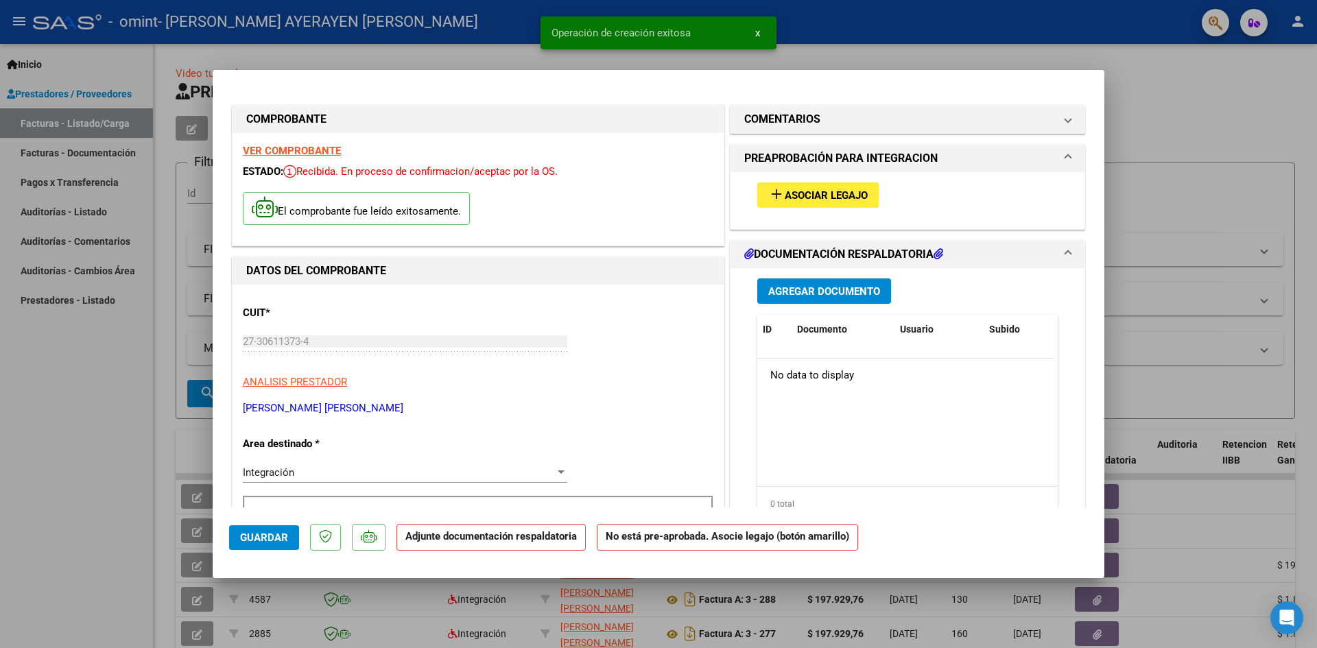
click at [790, 193] on span "Asociar Legajo" at bounding box center [826, 195] width 83 height 12
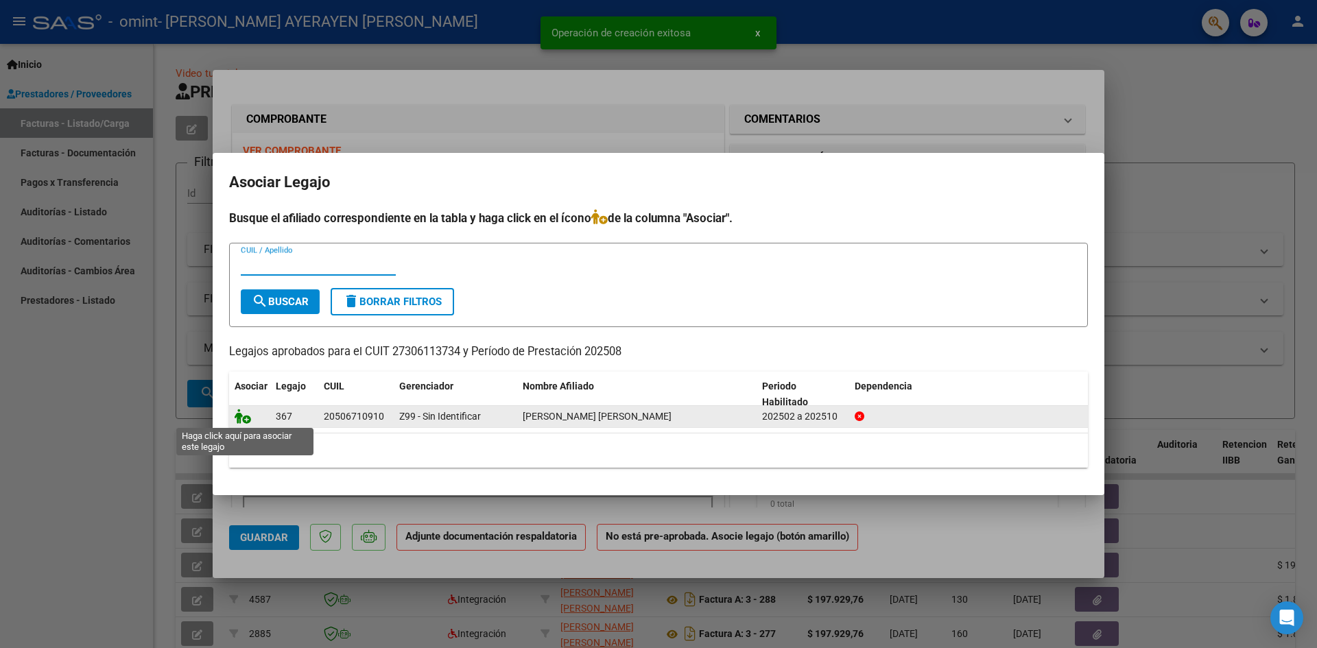
click at [247, 414] on icon at bounding box center [243, 416] width 16 height 15
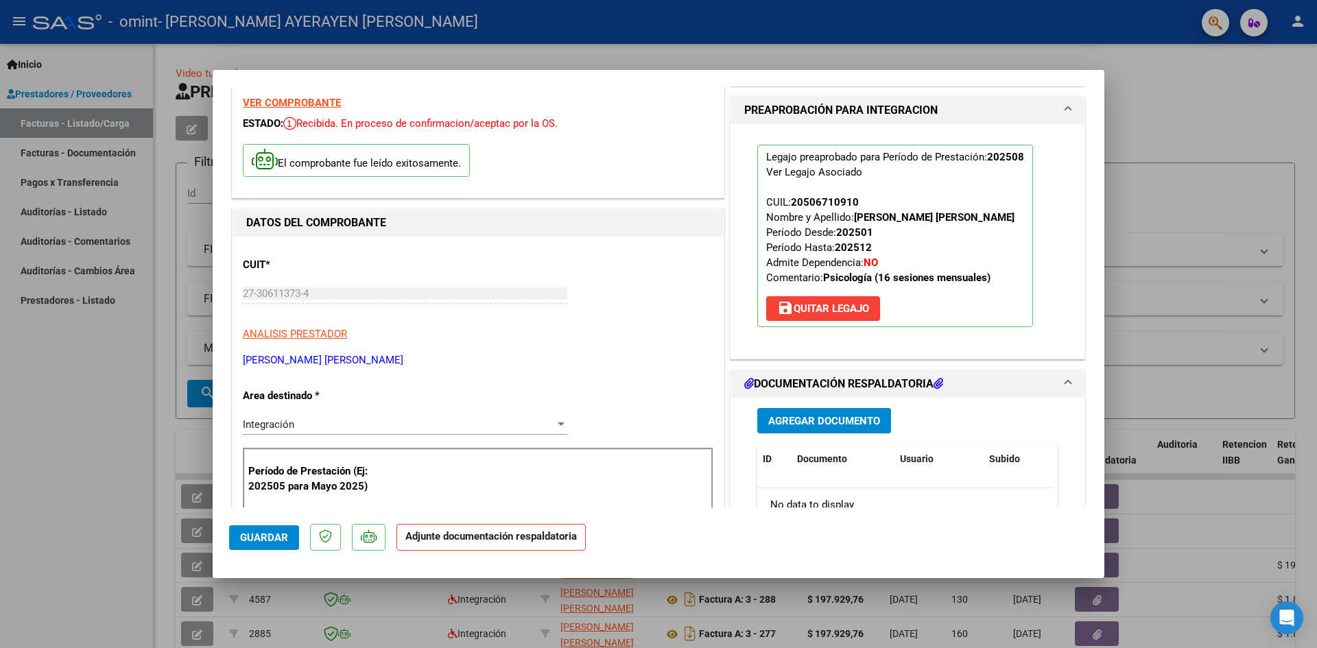
scroll to position [137, 0]
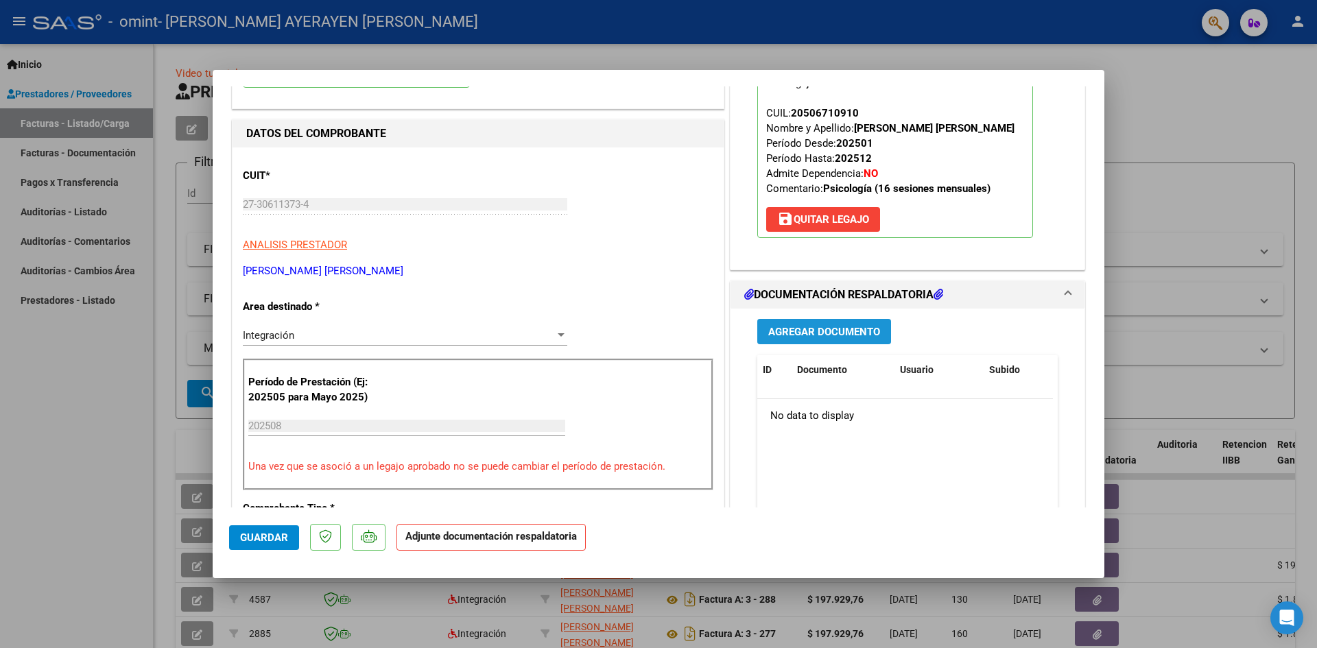
click at [836, 336] on span "Agregar Documento" at bounding box center [824, 332] width 112 height 12
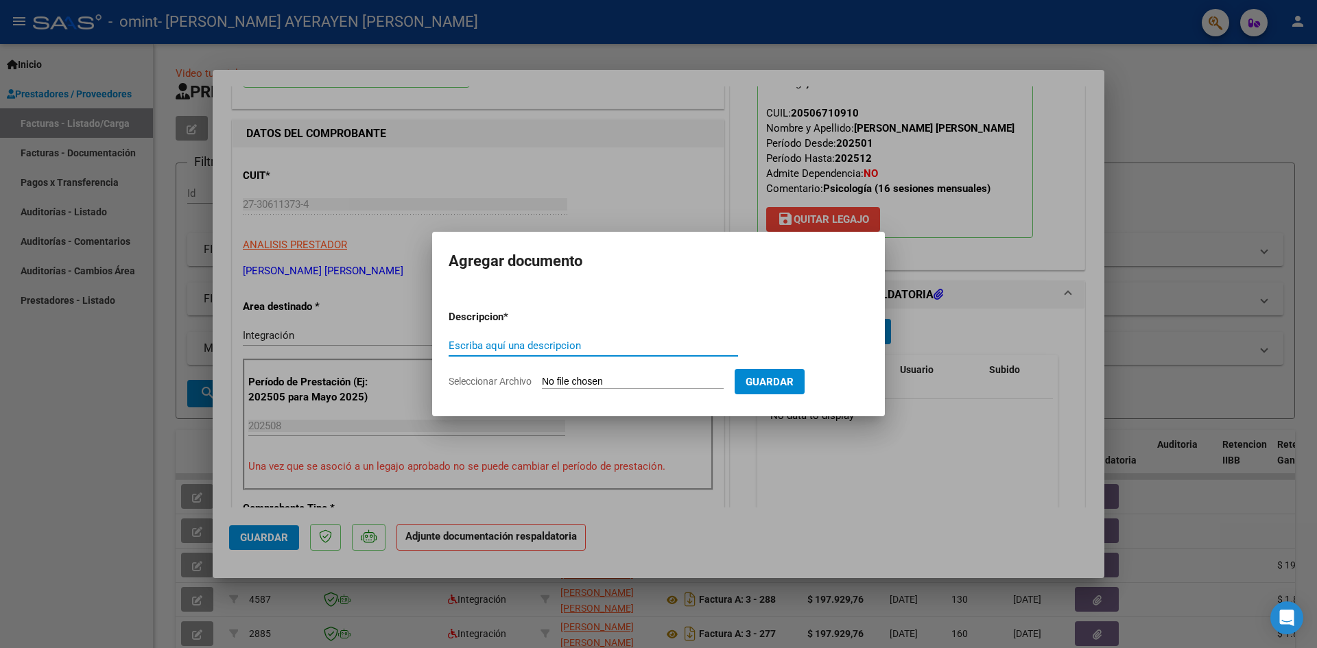
click at [516, 345] on input "Escriba aquí una descripcion" at bounding box center [593, 346] width 289 height 12
type input "planilla"
click at [613, 383] on input "Seleccionar Archivo" at bounding box center [633, 382] width 182 height 13
type input "C:\fakepath\2025-08 Planilla de Asistencia a tto individual [PERSON_NAME] [PERS…"
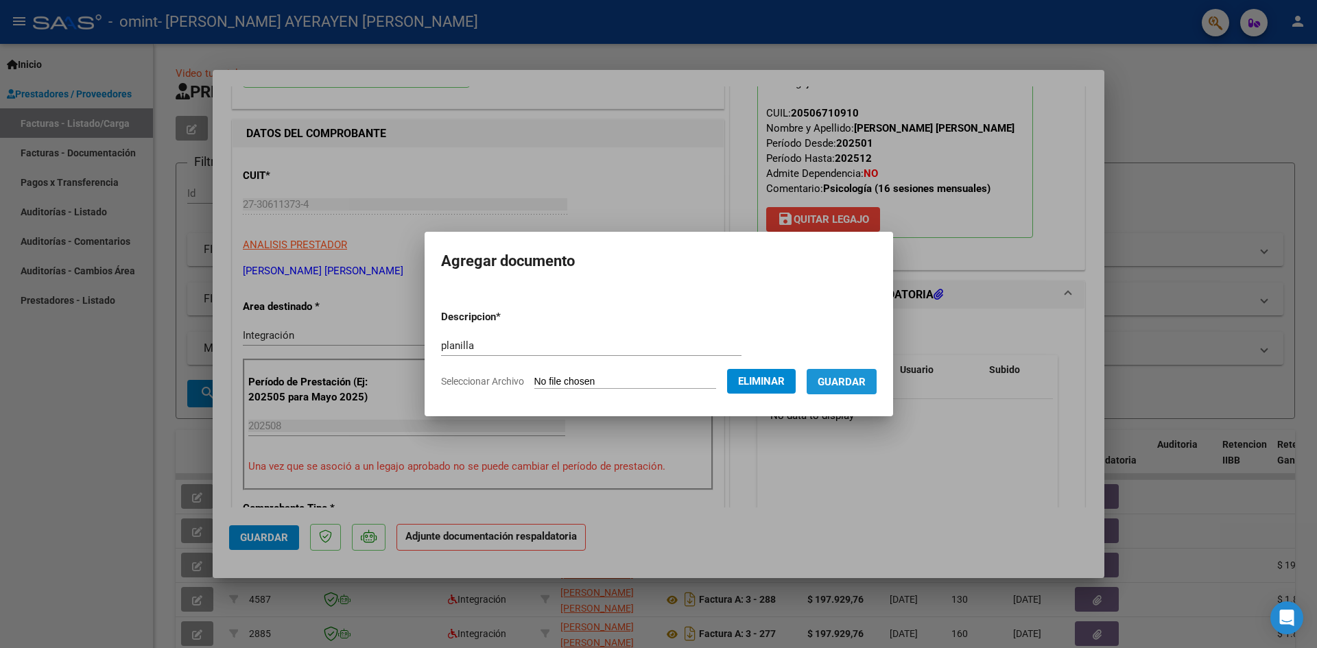
click at [875, 377] on button "Guardar" at bounding box center [842, 381] width 70 height 25
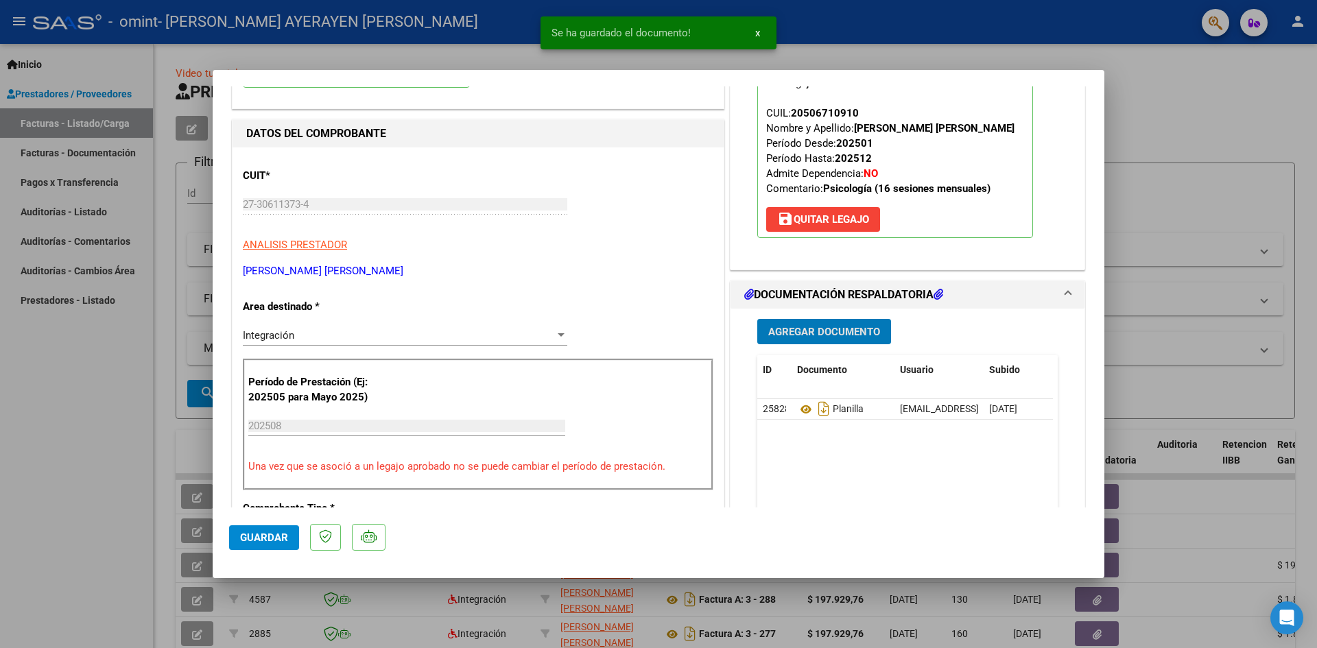
click at [278, 542] on span "Guardar" at bounding box center [264, 538] width 48 height 12
